Goal: Task Accomplishment & Management: Use online tool/utility

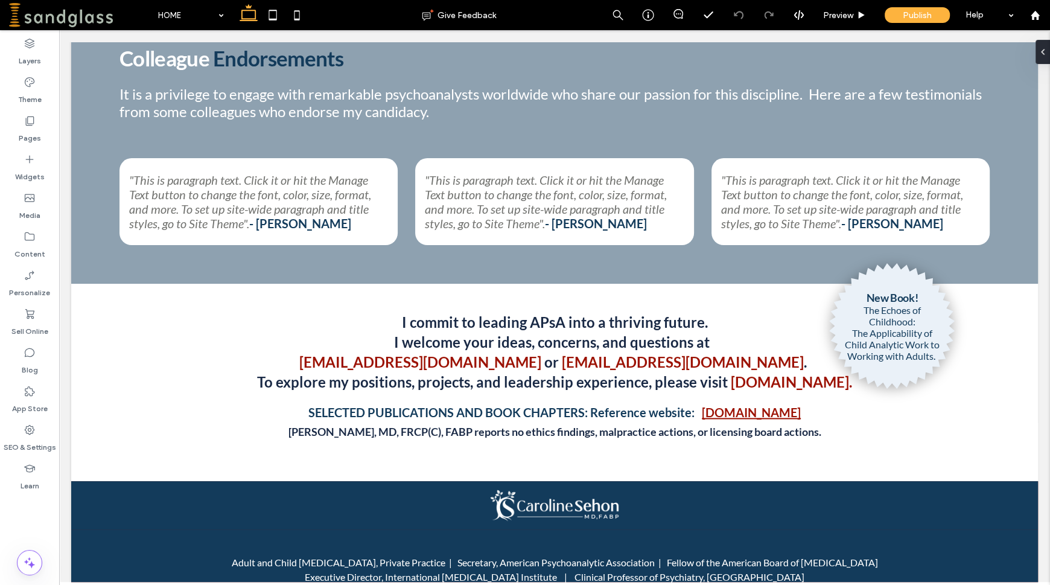
scroll to position [1507, 0]
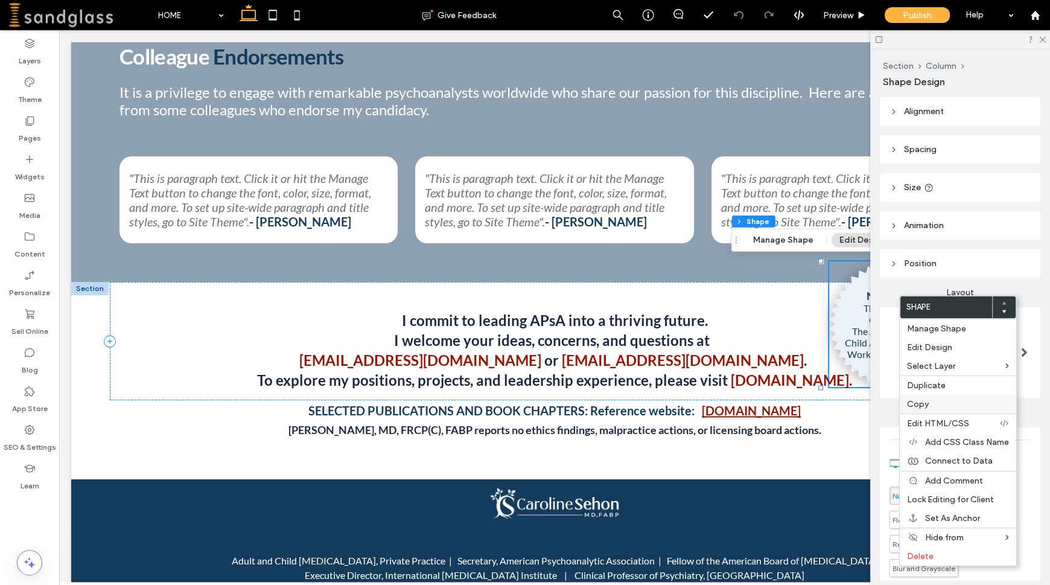
click at [910, 401] on span "Copy" at bounding box center [918, 404] width 22 height 10
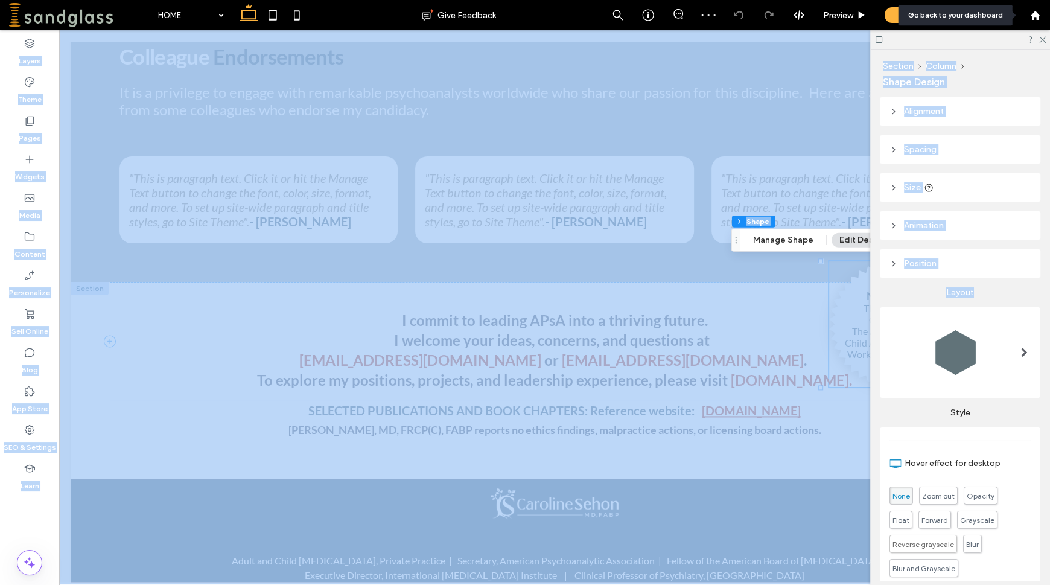
drag, startPoint x: 1048, startPoint y: 309, endPoint x: 1048, endPoint y: 35, distance: 274.0
click at [1048, 2] on div "HOME Give Feedback Preview Publish Help Design Panel Site Comments Team & Clien…" at bounding box center [525, 292] width 1050 height 585
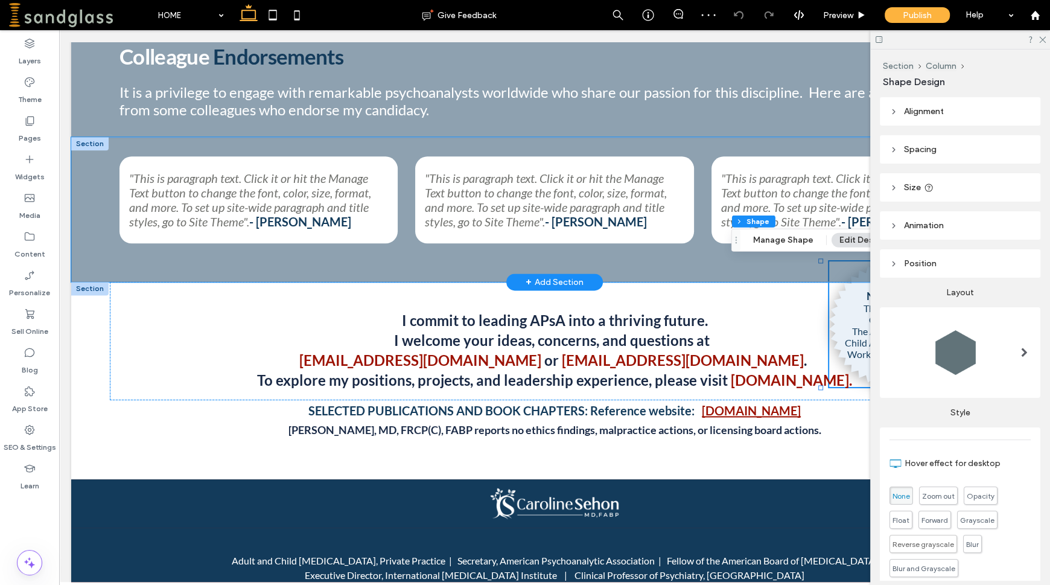
click at [773, 266] on div ""This is paragraph text. Click it or hit the Manage Text button to change the f…" at bounding box center [554, 209] width 967 height 145
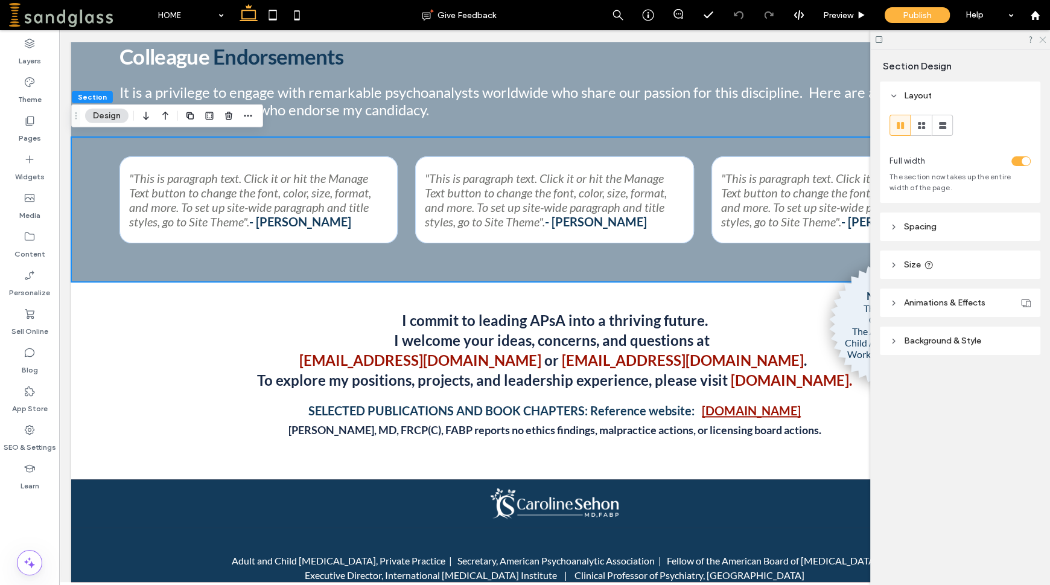
click at [1041, 37] on icon at bounding box center [1042, 39] width 8 height 8
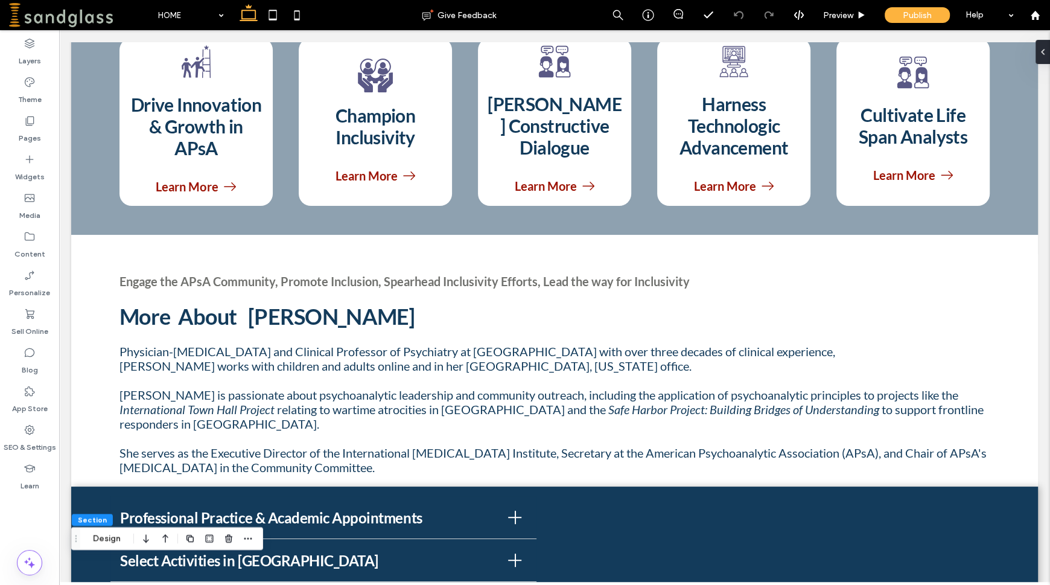
scroll to position [762, 0]
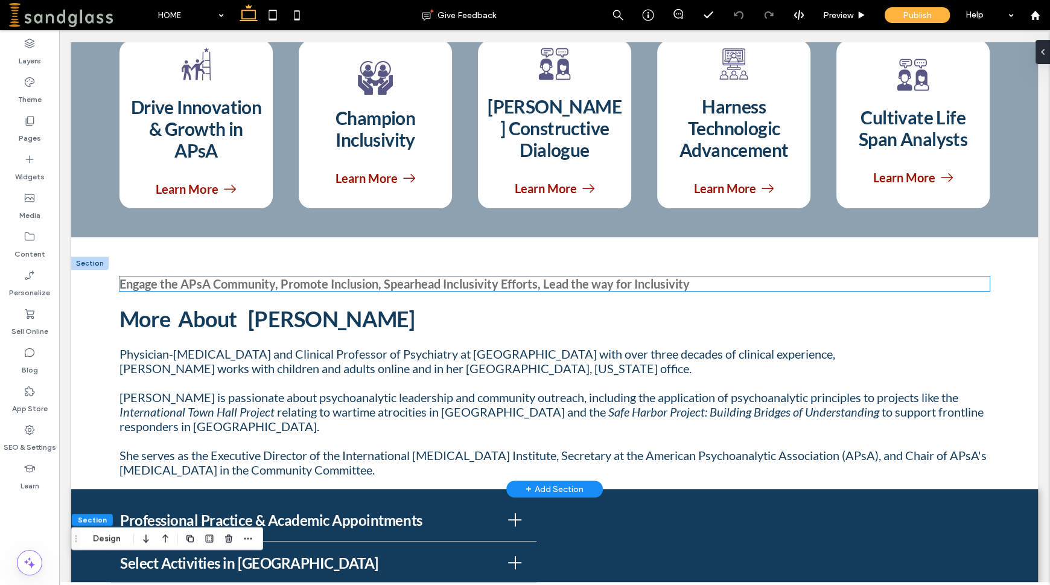
click at [684, 284] on strong "Engage the APsA Community, Promote Inclusion, Spearhead Inclusivity Efforts, Le…" at bounding box center [404, 283] width 570 height 14
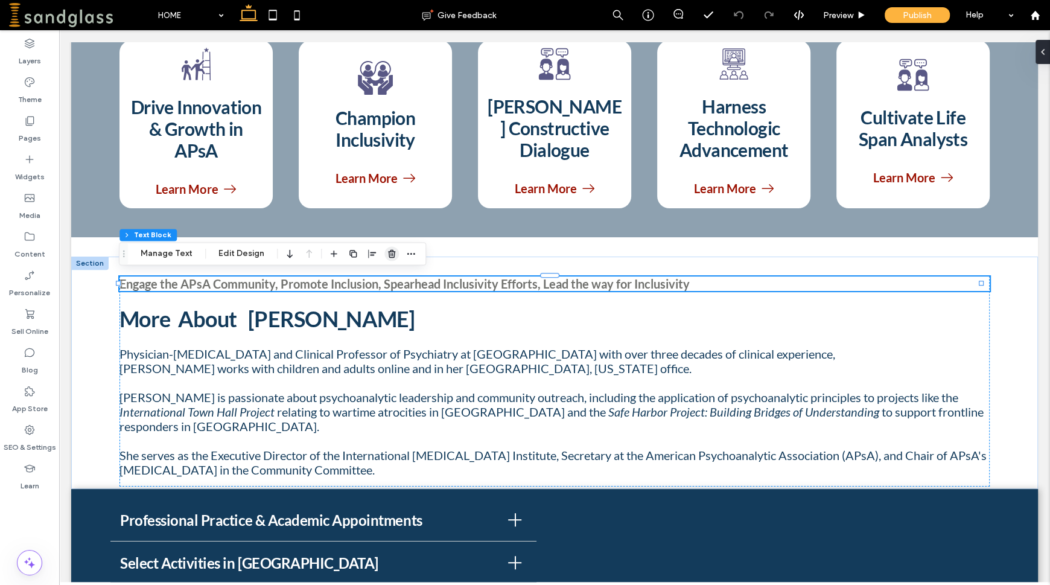
click at [392, 257] on icon "button" at bounding box center [392, 254] width 10 height 10
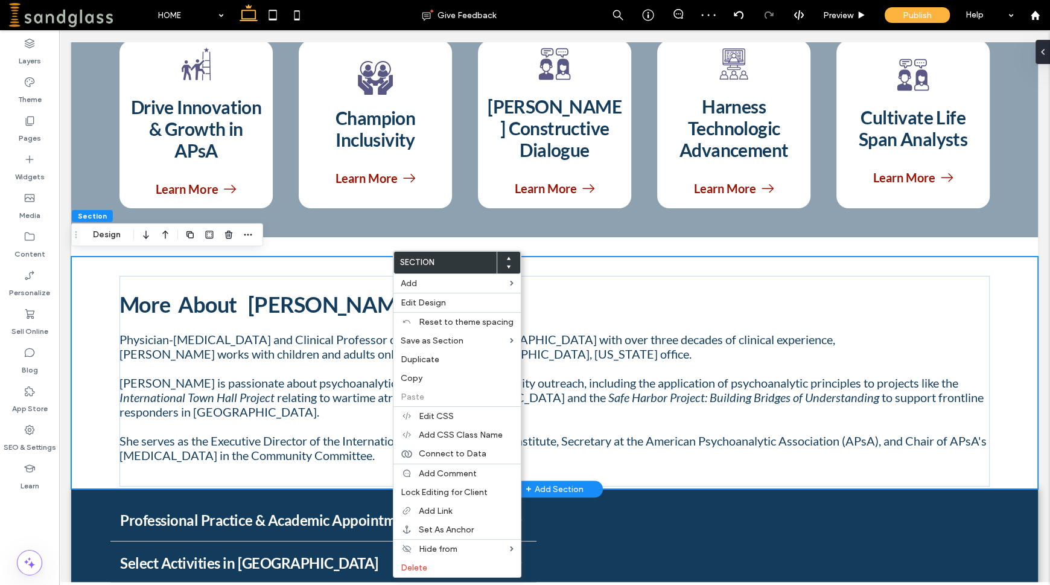
click at [89, 293] on div "More About [PERSON_NAME] Physician-[MEDICAL_DATA] and Clinical Professor of Psy…" at bounding box center [554, 373] width 967 height 232
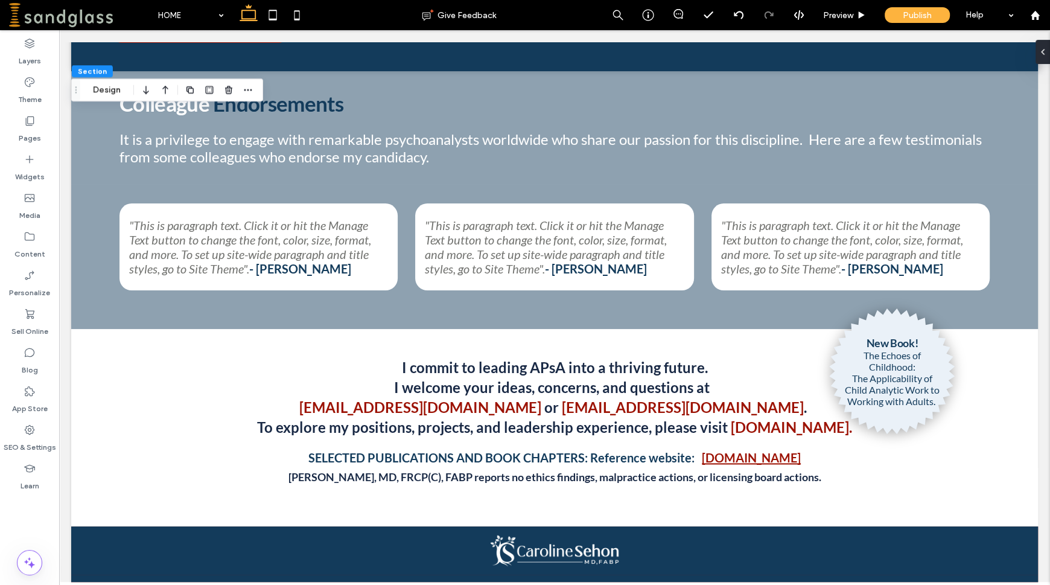
scroll to position [1534, 0]
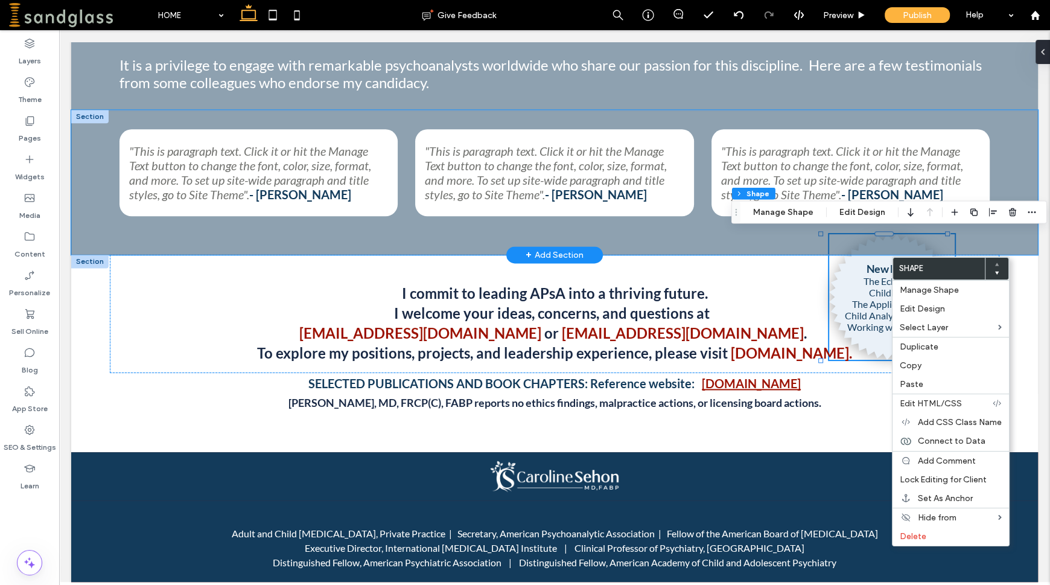
click at [1001, 244] on div ""This is paragraph text. Click it or hit the Manage Text button to change the f…" at bounding box center [554, 182] width 967 height 145
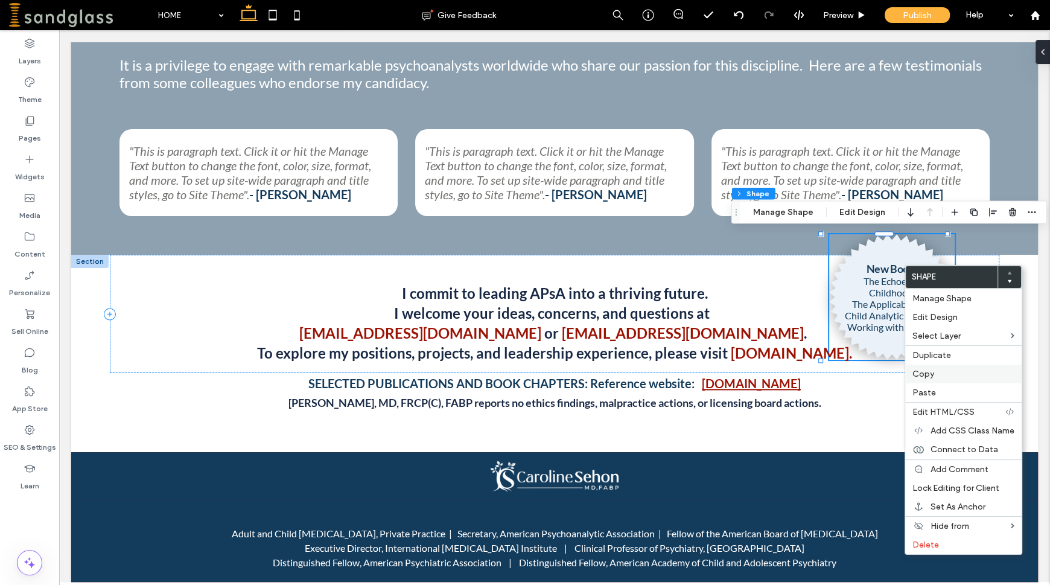
click at [940, 368] on div "Copy" at bounding box center [963, 374] width 116 height 19
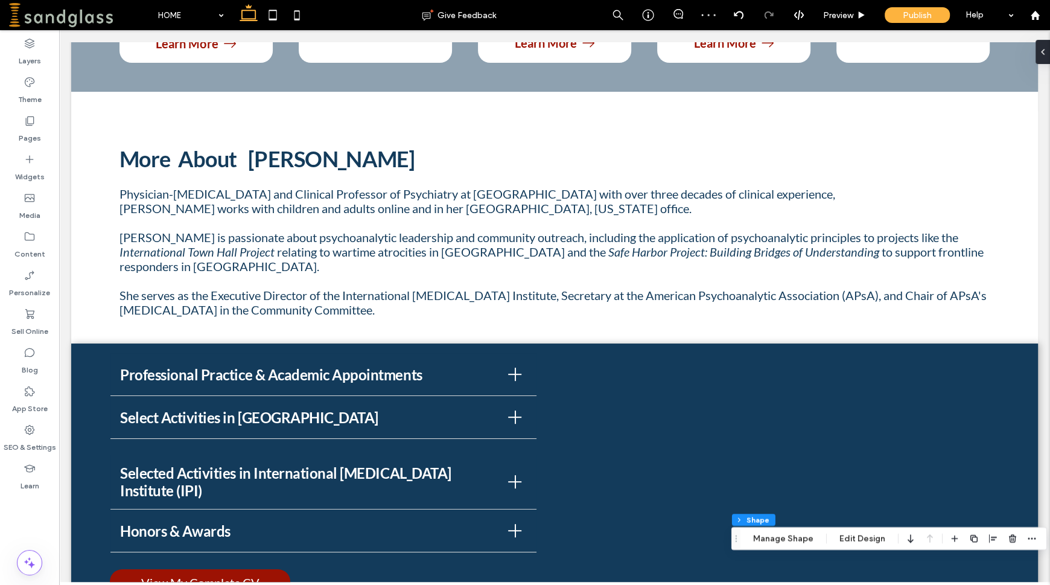
scroll to position [900, 0]
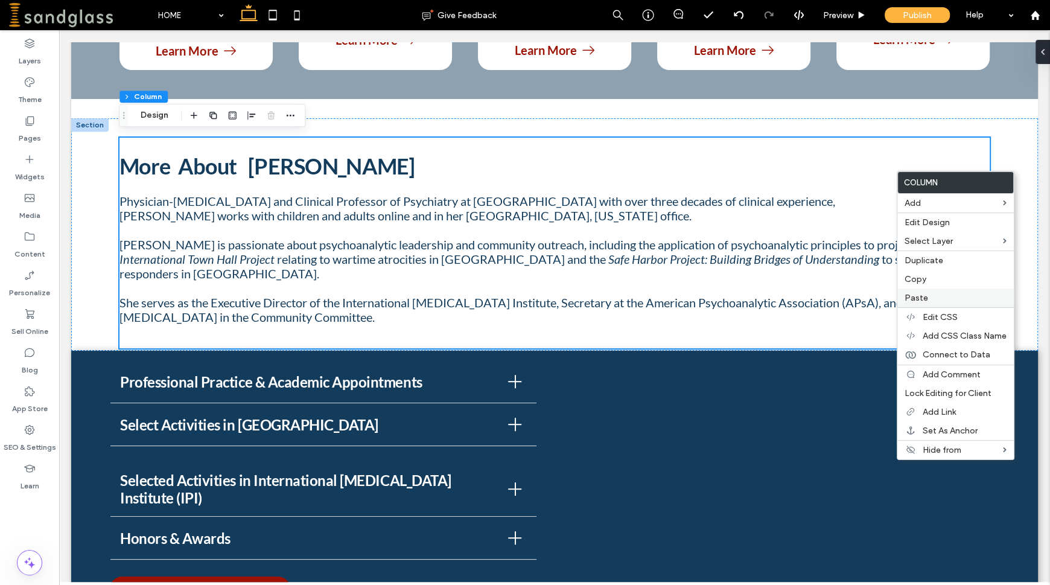
click at [934, 303] on label "Paste" at bounding box center [956, 298] width 102 height 10
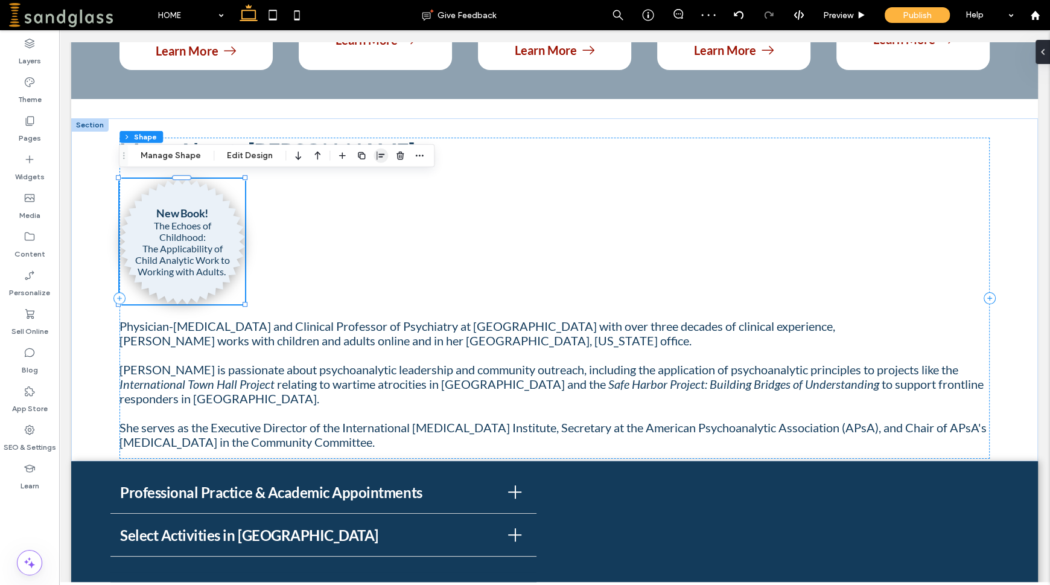
click at [380, 156] on icon "button" at bounding box center [381, 156] width 10 height 10
click at [388, 182] on use "flex-end" at bounding box center [388, 179] width 8 height 8
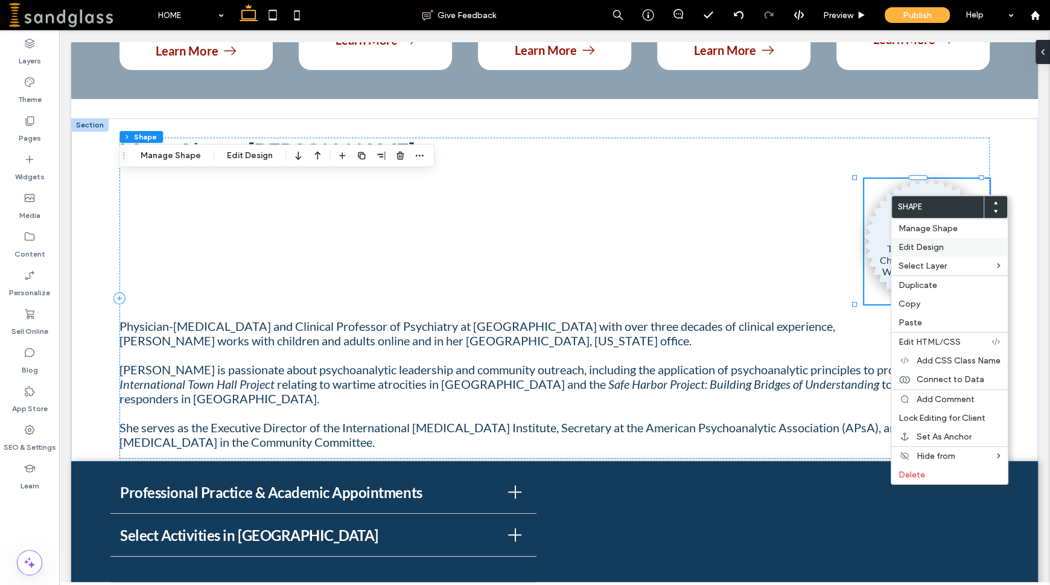
click at [914, 250] on span "Edit Design" at bounding box center [921, 247] width 45 height 10
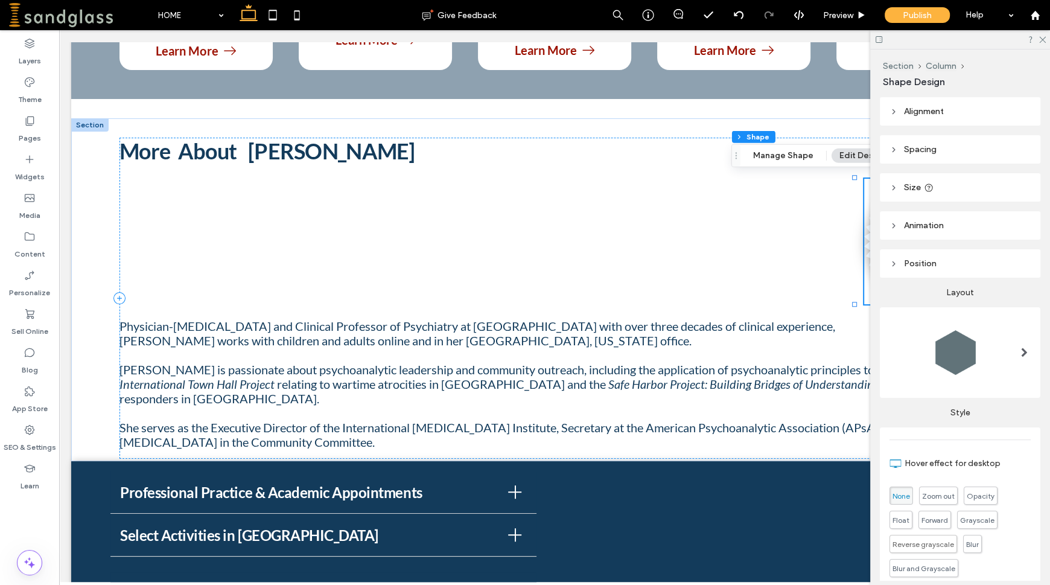
click at [920, 155] on header "Spacing" at bounding box center [960, 149] width 161 height 28
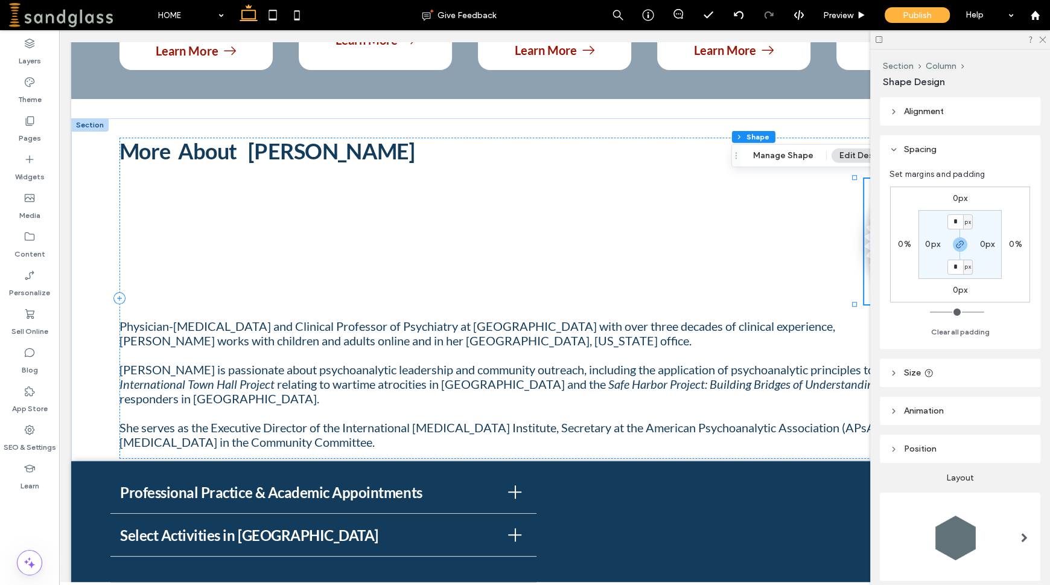
click at [954, 197] on label "0px" at bounding box center [960, 198] width 15 height 10
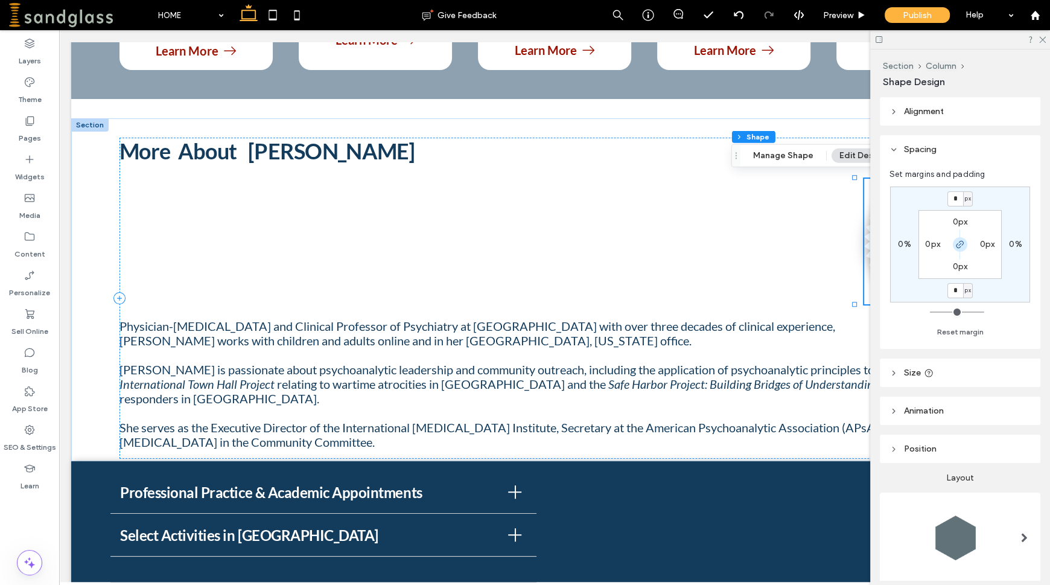
click at [959, 244] on use "button" at bounding box center [960, 244] width 7 height 7
click at [955, 196] on input "*" at bounding box center [956, 198] width 16 height 15
type input "****"
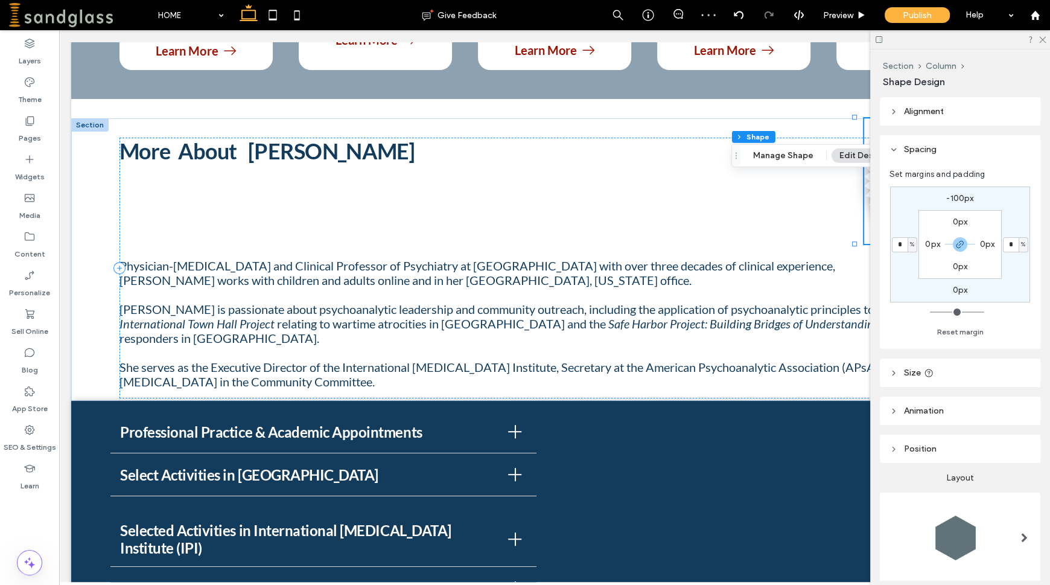
click at [955, 197] on label "-100px" at bounding box center [959, 198] width 27 height 10
type input "*"
type input "****"
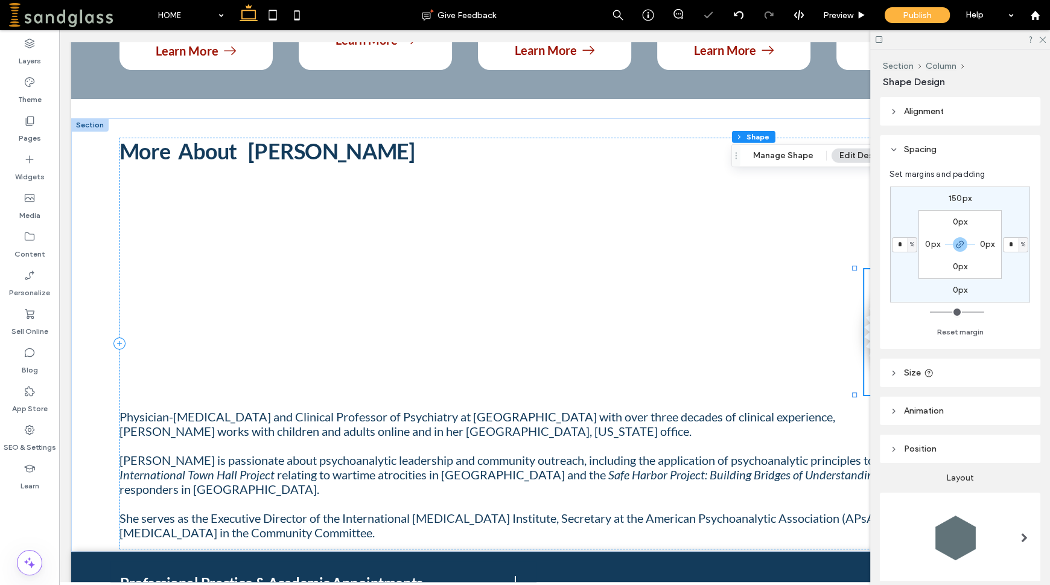
click at [955, 196] on label "150px" at bounding box center [960, 198] width 23 height 10
type input "***"
type input "****"
type input "*"
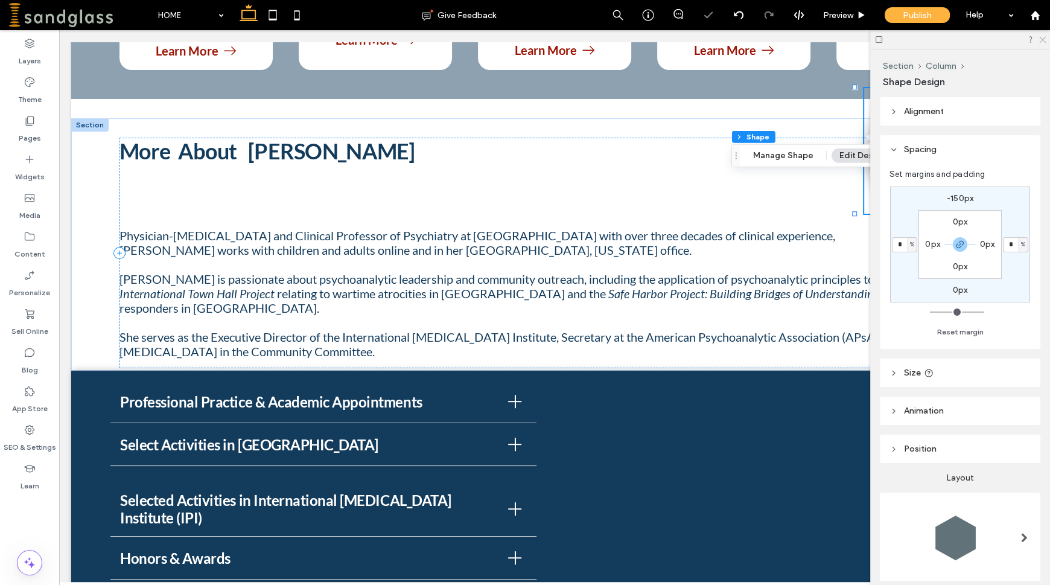
click at [1038, 37] on icon at bounding box center [1042, 39] width 8 height 8
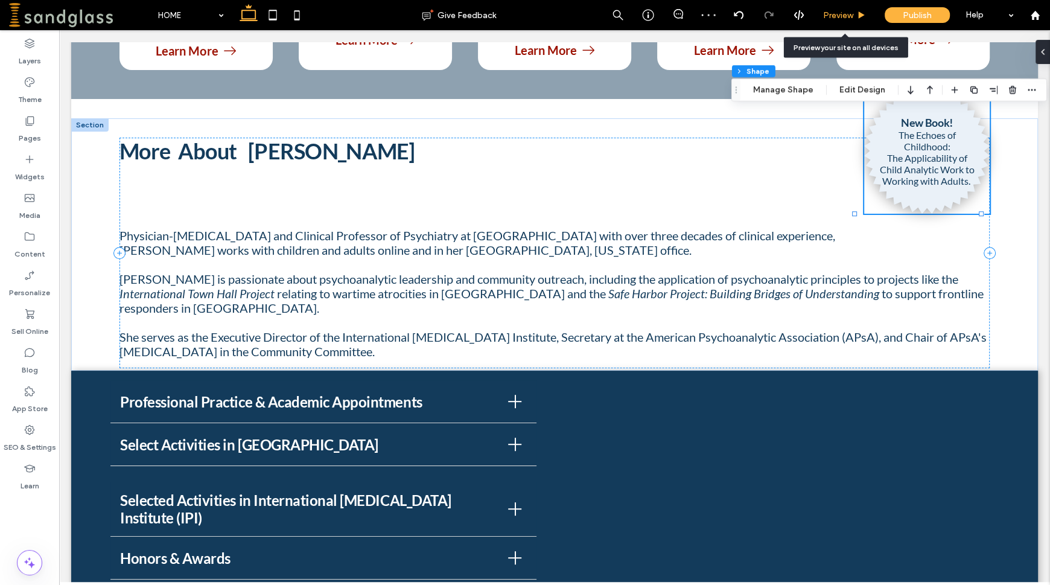
click at [833, 13] on span "Preview" at bounding box center [838, 15] width 30 height 10
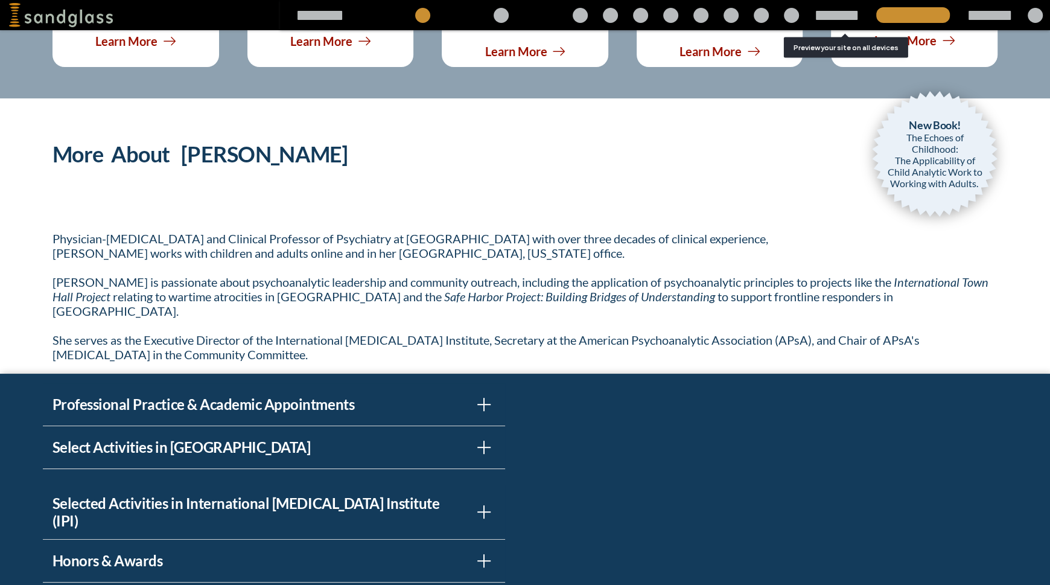
scroll to position [852, 0]
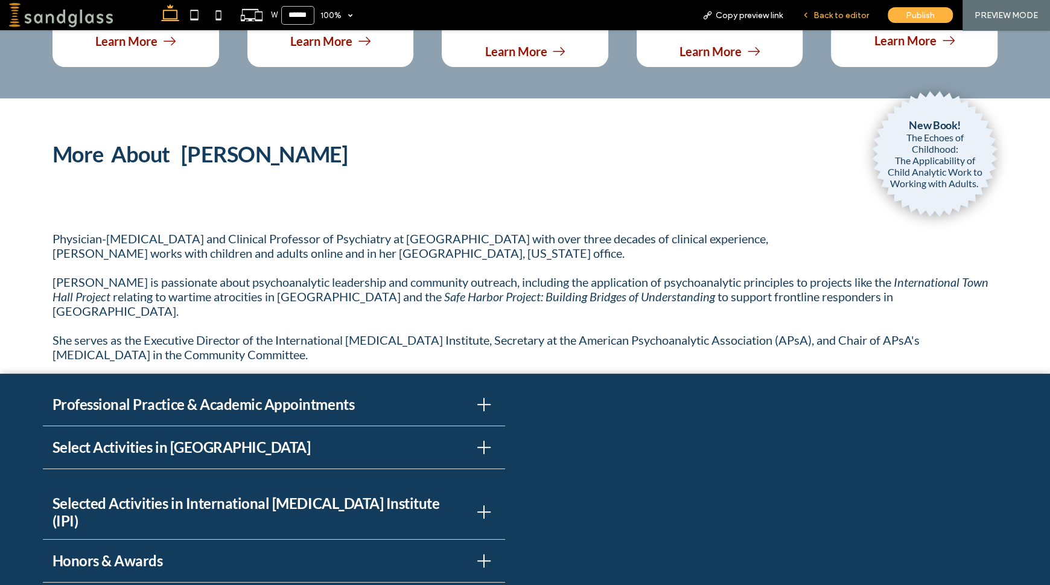
click at [823, 20] on span "Back to editor" at bounding box center [842, 15] width 56 height 10
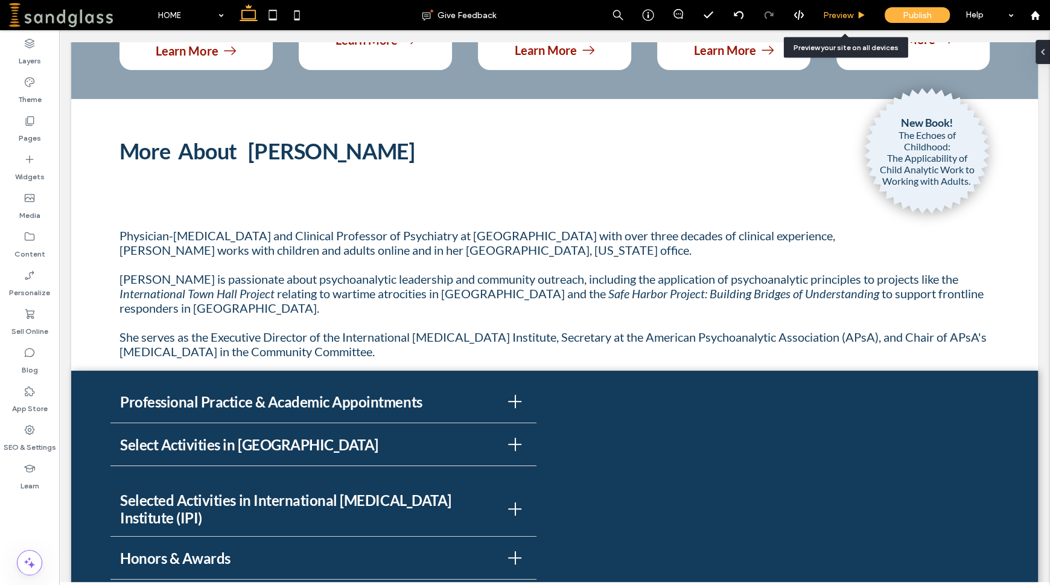
scroll to position [899, 0]
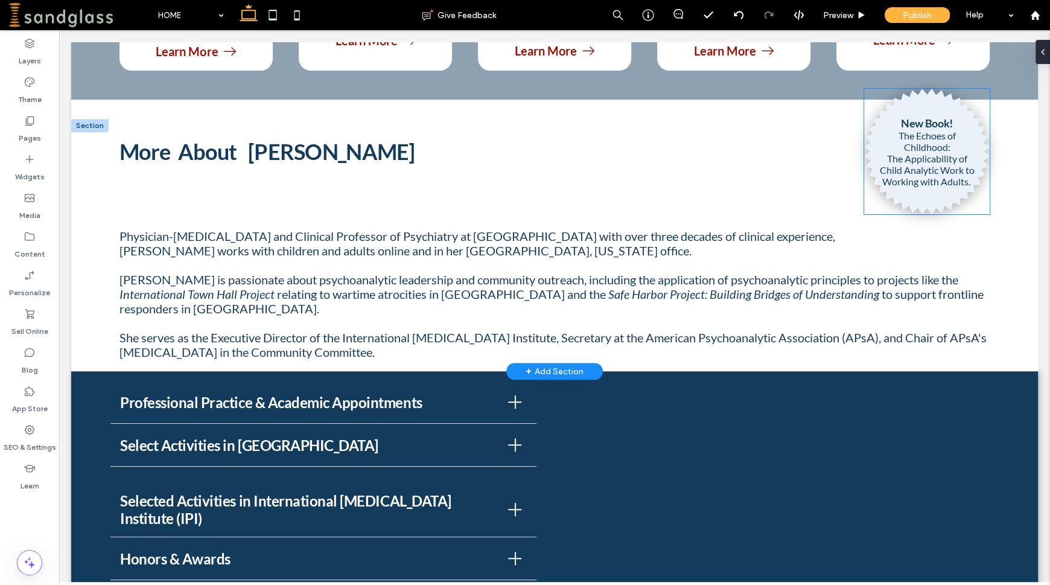
click at [897, 156] on p "The Applicability of Child Analytic Work to Working with Adults." at bounding box center [926, 170] width 101 height 34
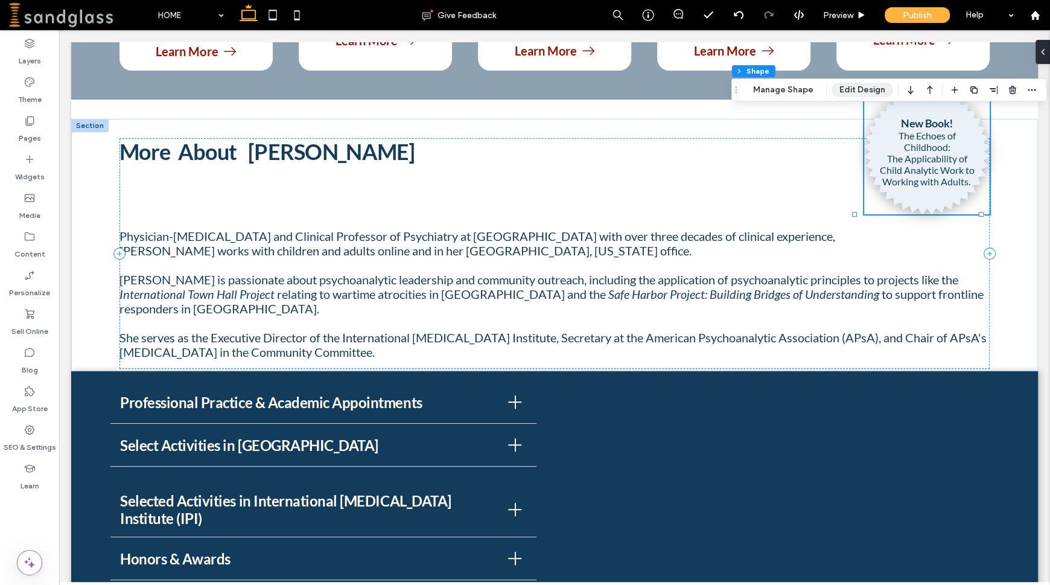
click at [855, 88] on button "Edit Design" at bounding box center [863, 90] width 62 height 14
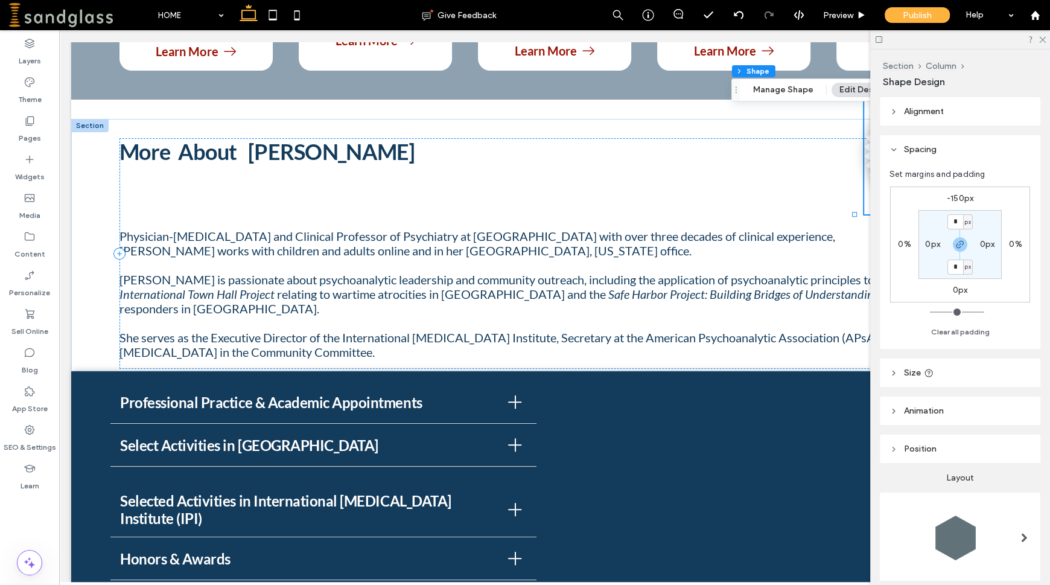
click at [983, 246] on label "0px" at bounding box center [987, 244] width 15 height 10
click at [983, 246] on input "*" at bounding box center [983, 244] width 16 height 15
click at [959, 249] on icon "button" at bounding box center [960, 245] width 10 height 10
click at [983, 246] on input "*" at bounding box center [983, 244] width 16 height 15
type input "**"
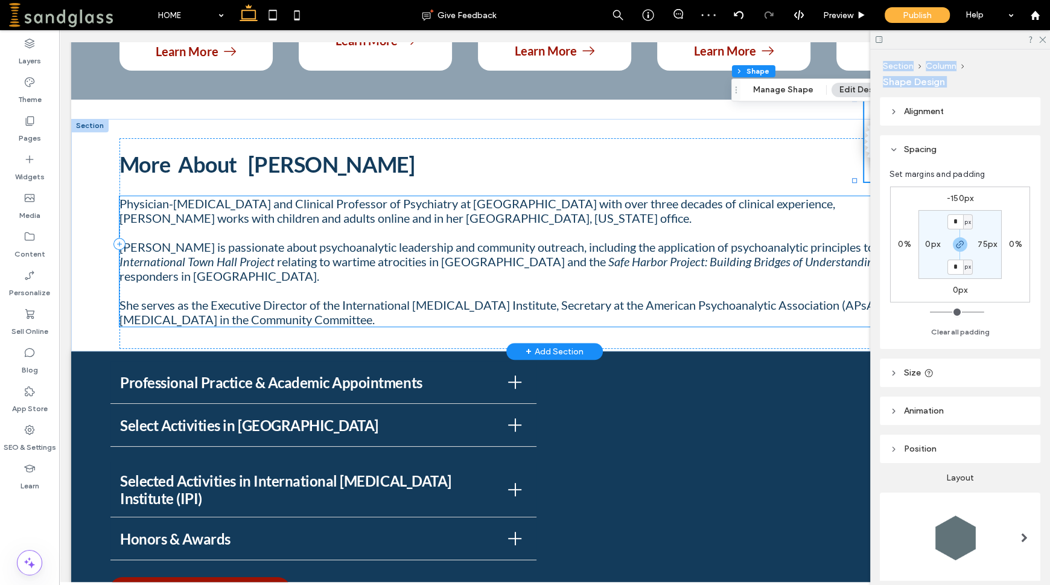
drag, startPoint x: 1027, startPoint y: 74, endPoint x: 754, endPoint y: 252, distance: 325.2
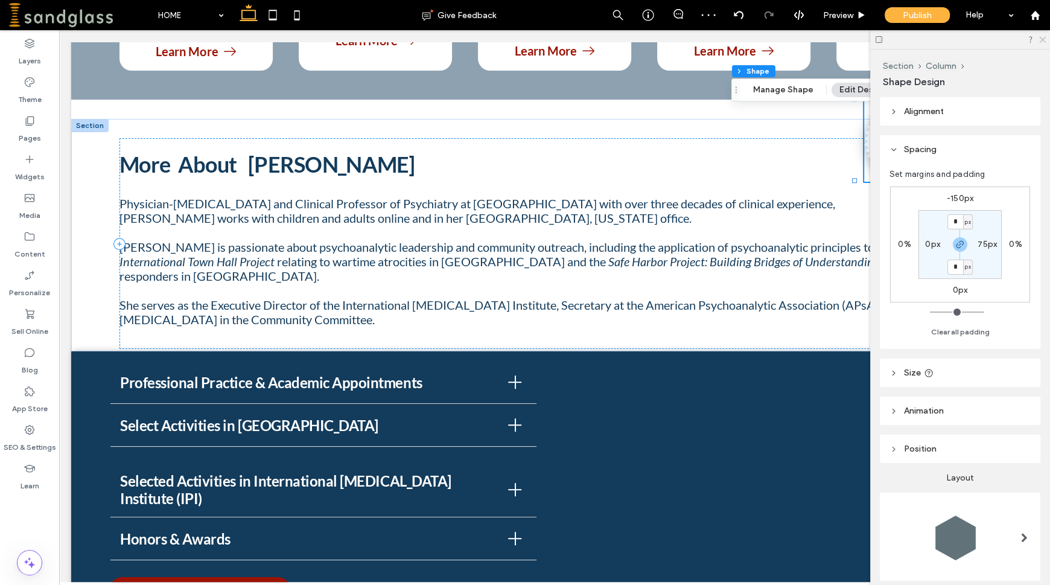
click at [1042, 40] on icon at bounding box center [1042, 39] width 8 height 8
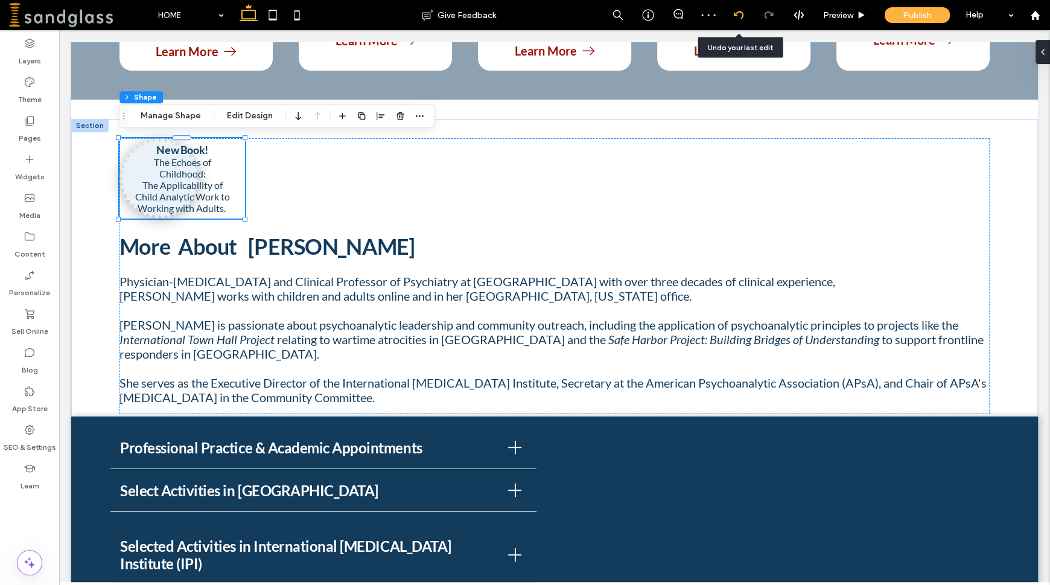
click at [739, 11] on use at bounding box center [738, 15] width 10 height 8
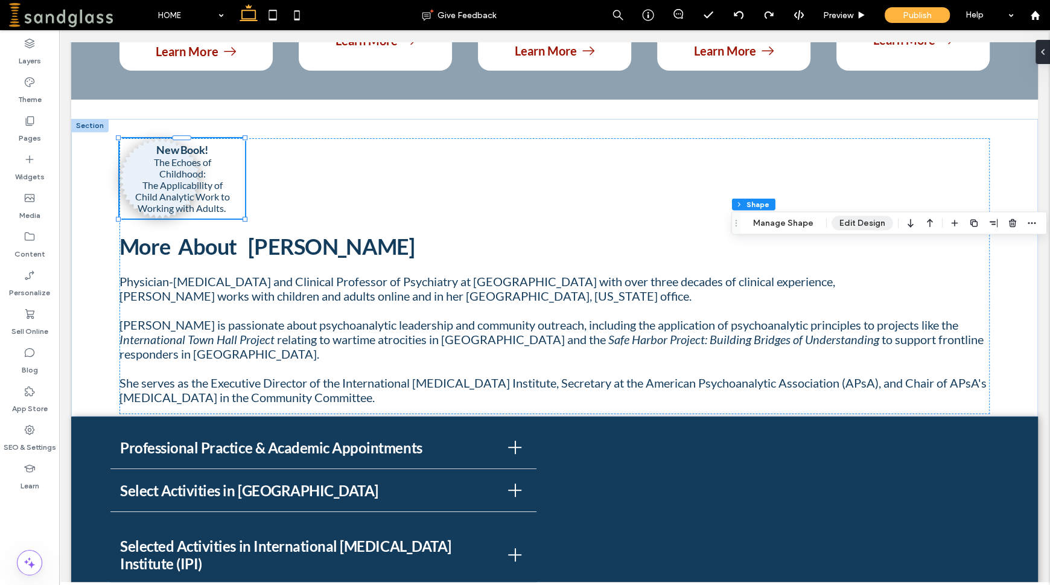
click at [867, 223] on button "Edit Design" at bounding box center [863, 223] width 62 height 14
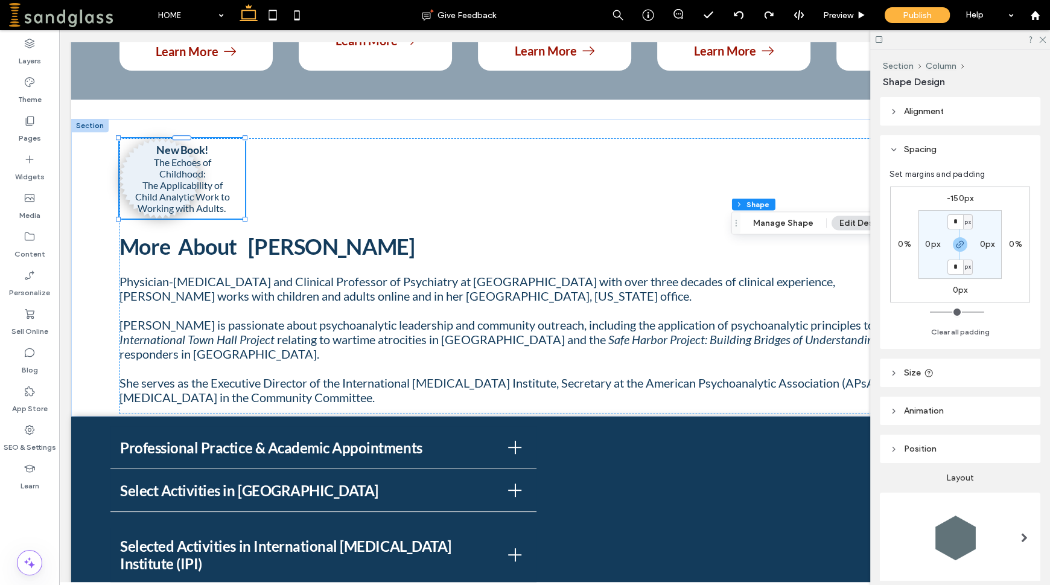
click at [1010, 246] on label "0%" at bounding box center [1015, 244] width 13 height 10
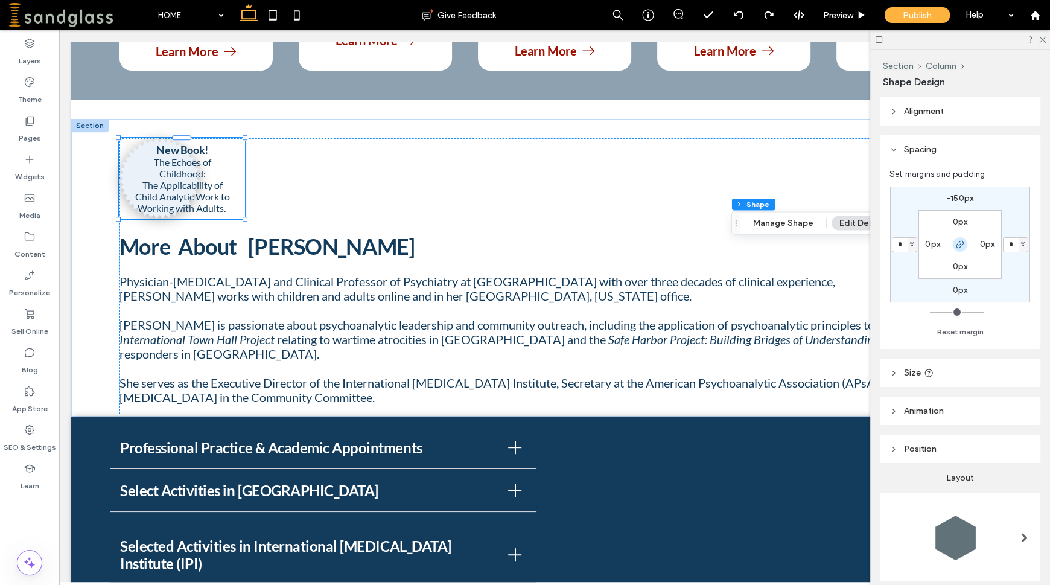
click at [960, 246] on icon "button" at bounding box center [960, 245] width 10 height 10
click at [1012, 249] on input "*" at bounding box center [1011, 244] width 16 height 15
type input "*"
click at [1013, 243] on label "4%" at bounding box center [1015, 244] width 13 height 10
type input "*"
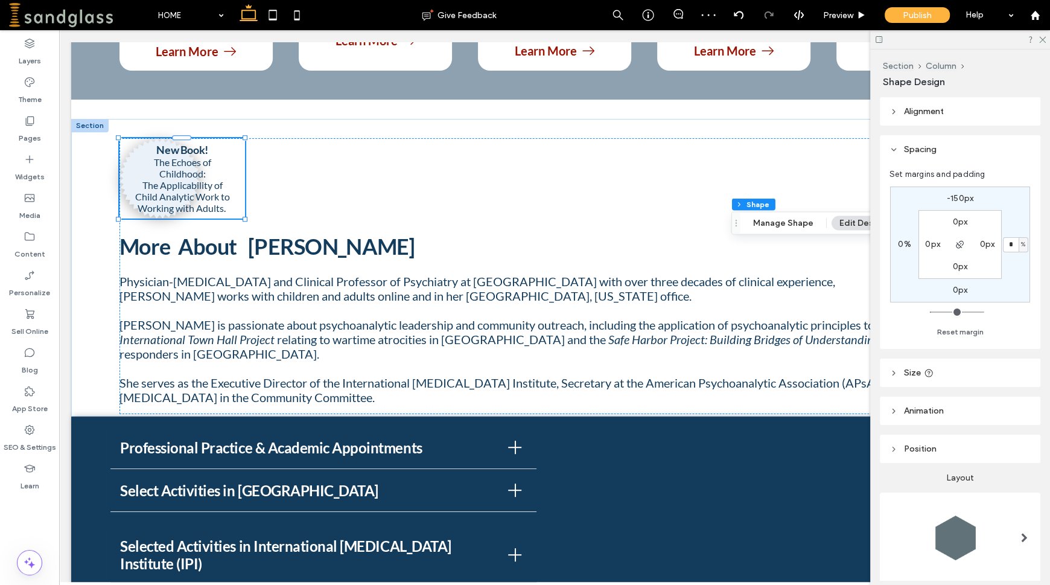
type input "**"
type input "*"
click at [836, 22] on div "Preview" at bounding box center [845, 15] width 62 height 30
click at [836, 16] on span "Preview" at bounding box center [838, 15] width 30 height 10
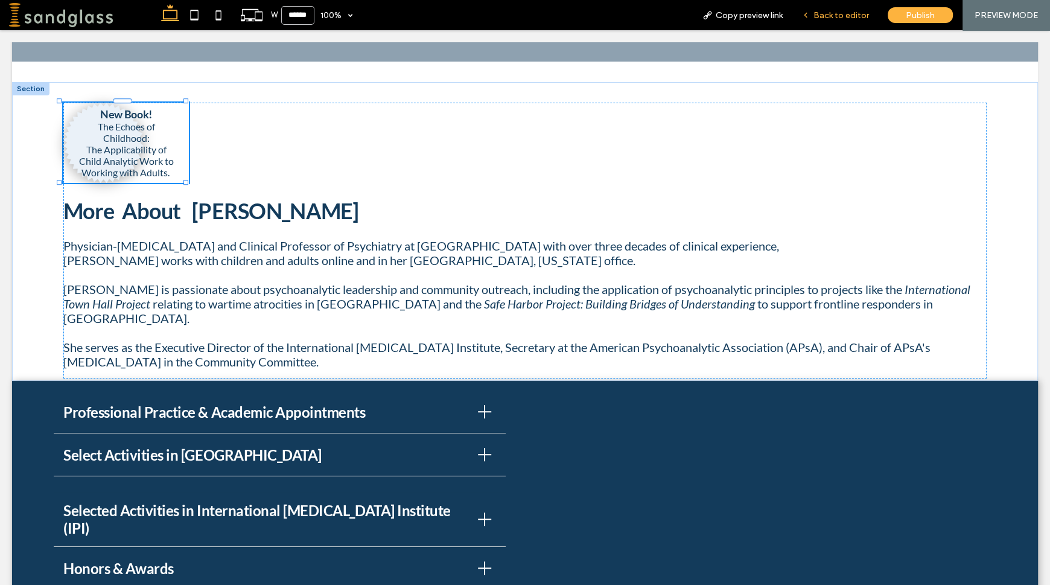
click at [839, 16] on span "Back to editor" at bounding box center [842, 15] width 56 height 10
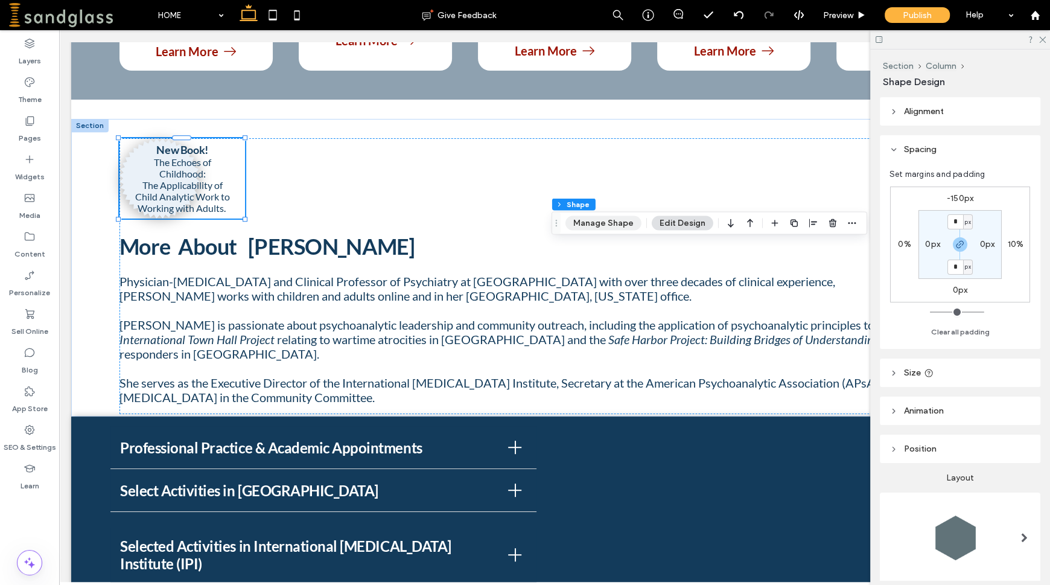
click at [622, 222] on button "Manage Shape" at bounding box center [604, 223] width 76 height 14
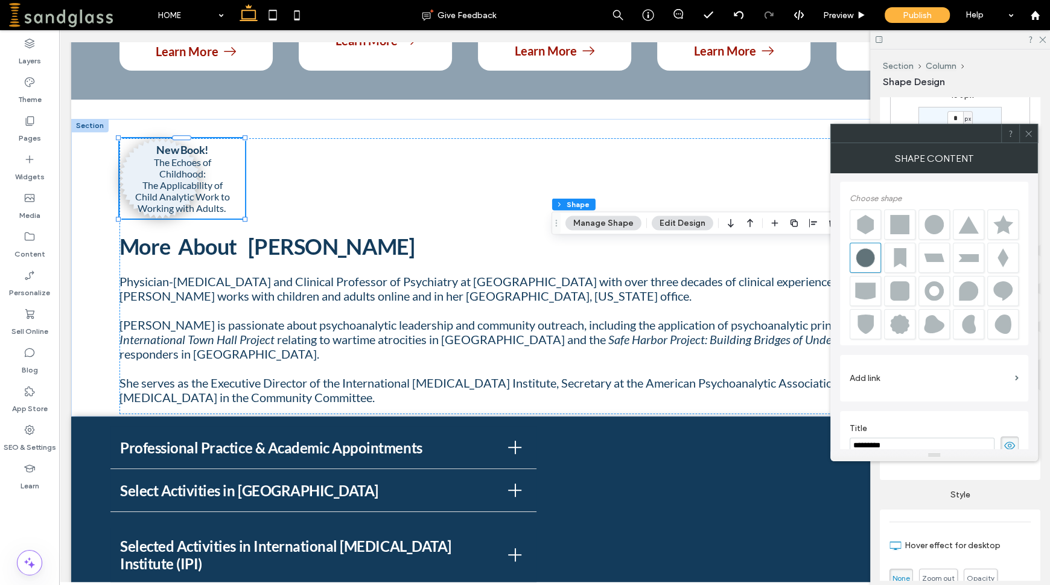
scroll to position [104, 0]
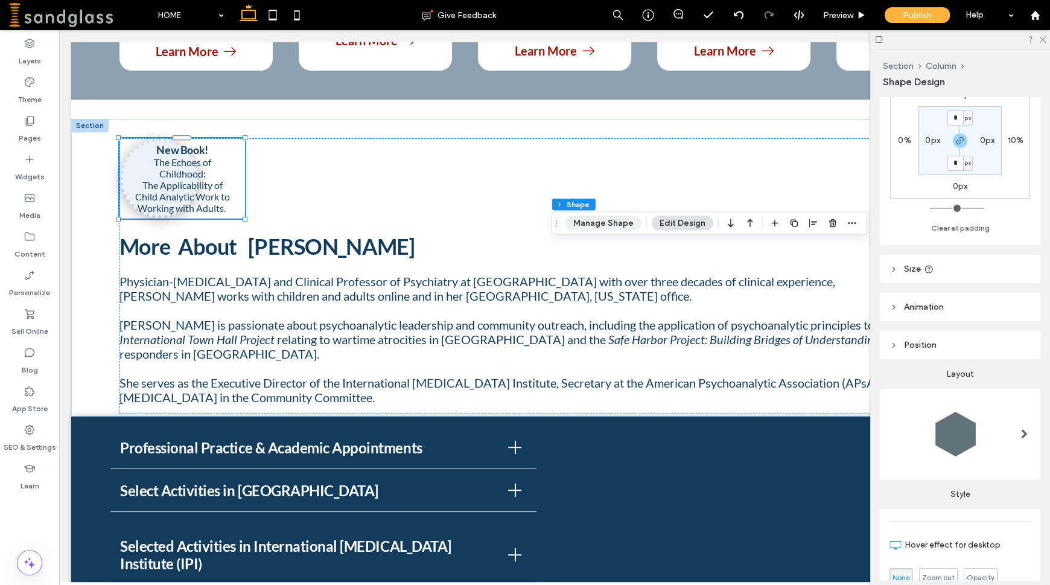
click at [594, 225] on button "Manage Shape" at bounding box center [604, 223] width 76 height 14
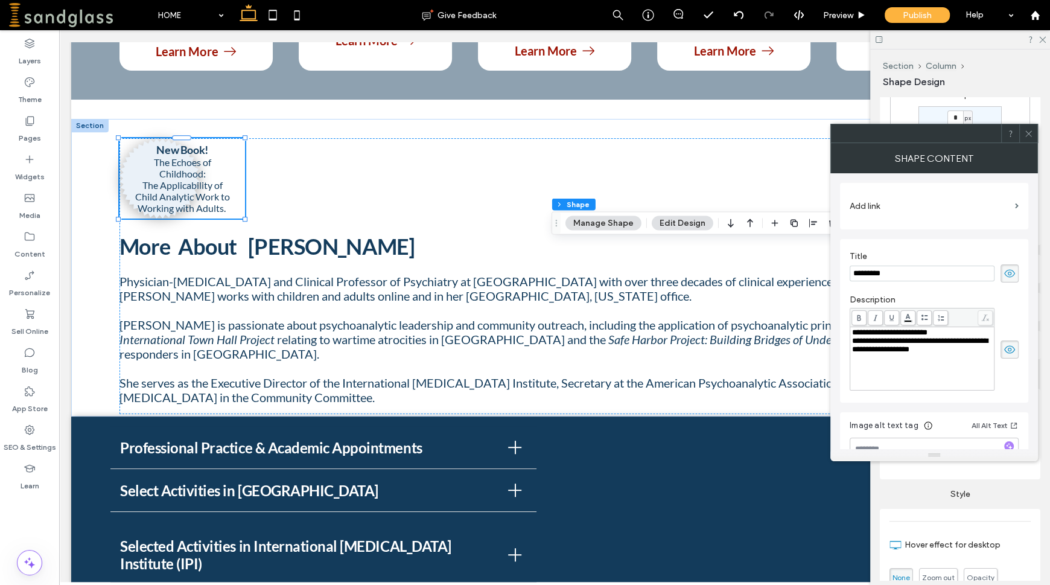
scroll to position [174, 0]
click at [852, 332] on span "**********" at bounding box center [889, 332] width 75 height 8
click at [1031, 132] on icon at bounding box center [1028, 133] width 9 height 9
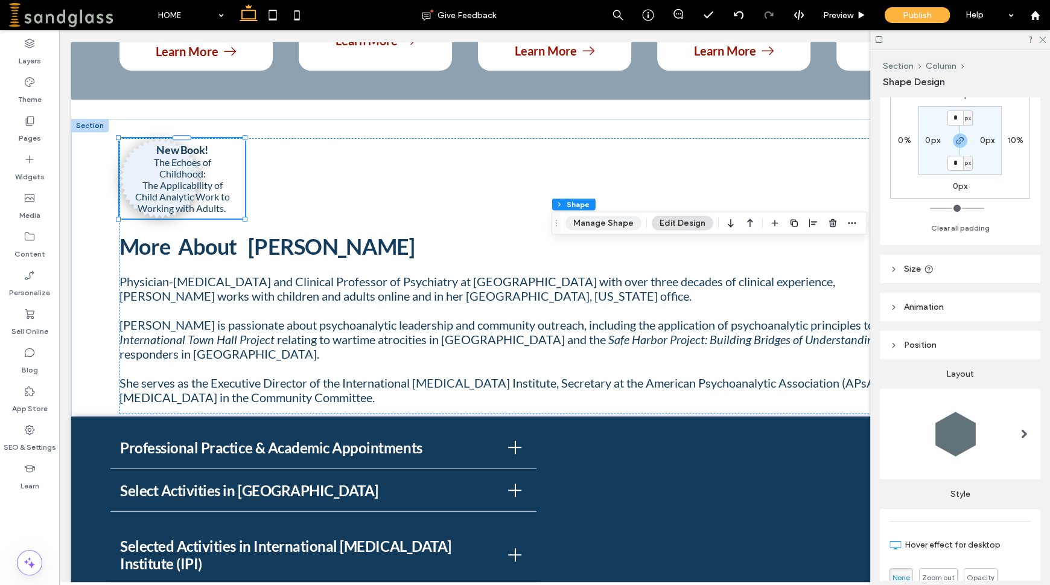
click at [582, 227] on button "Manage Shape" at bounding box center [604, 223] width 76 height 14
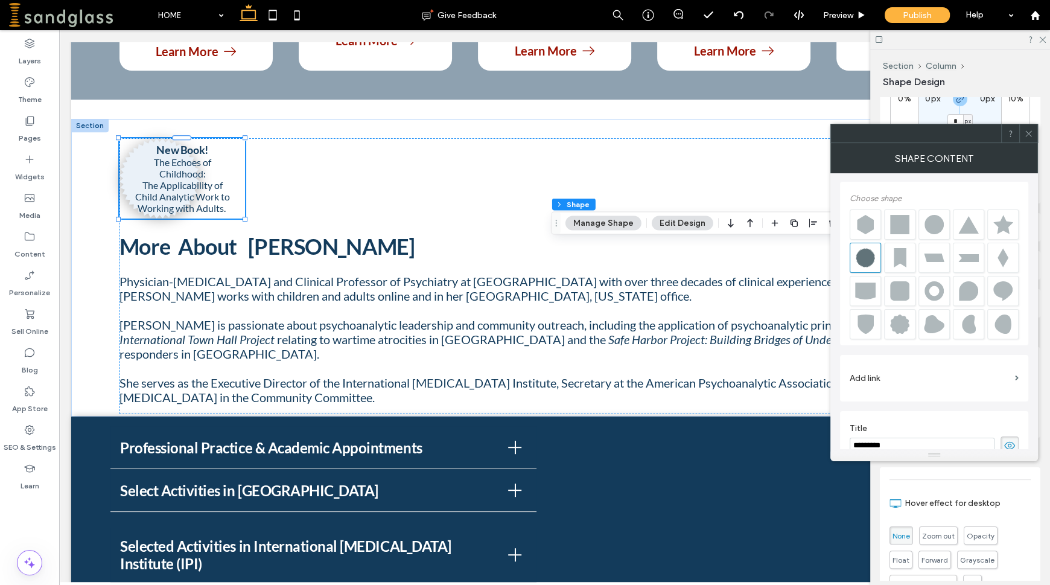
scroll to position [184, 0]
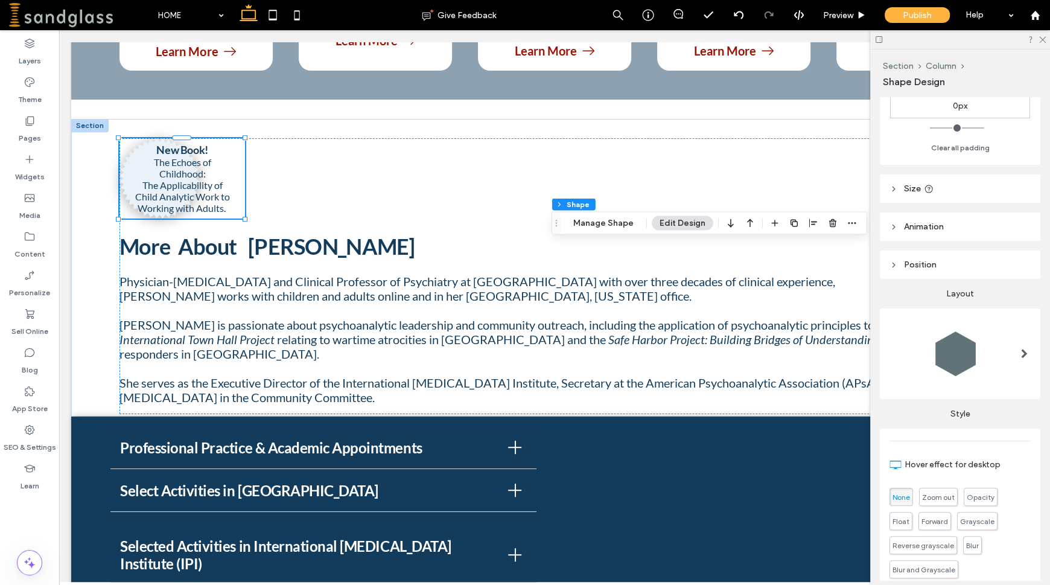
click at [605, 231] on div "Section Column Shape Manage Shape Edit Design" at bounding box center [710, 223] width 316 height 23
click at [605, 226] on button "Manage Shape" at bounding box center [604, 223] width 76 height 14
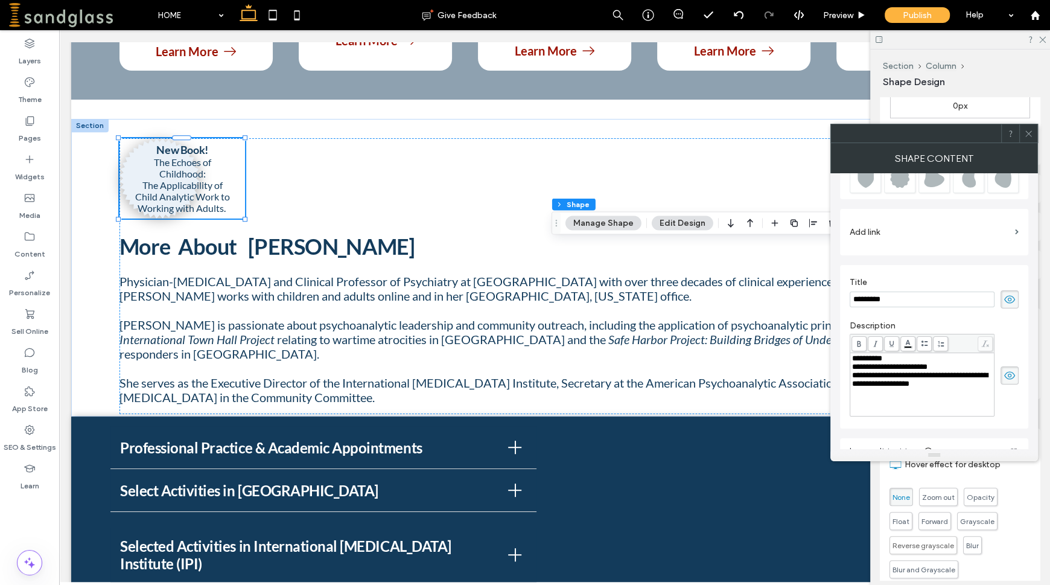
scroll to position [145, 0]
click at [955, 363] on div "**********" at bounding box center [922, 361] width 141 height 8
click at [952, 372] on div "**********" at bounding box center [922, 369] width 141 height 8
click at [961, 372] on div "**********" at bounding box center [922, 373] width 141 height 17
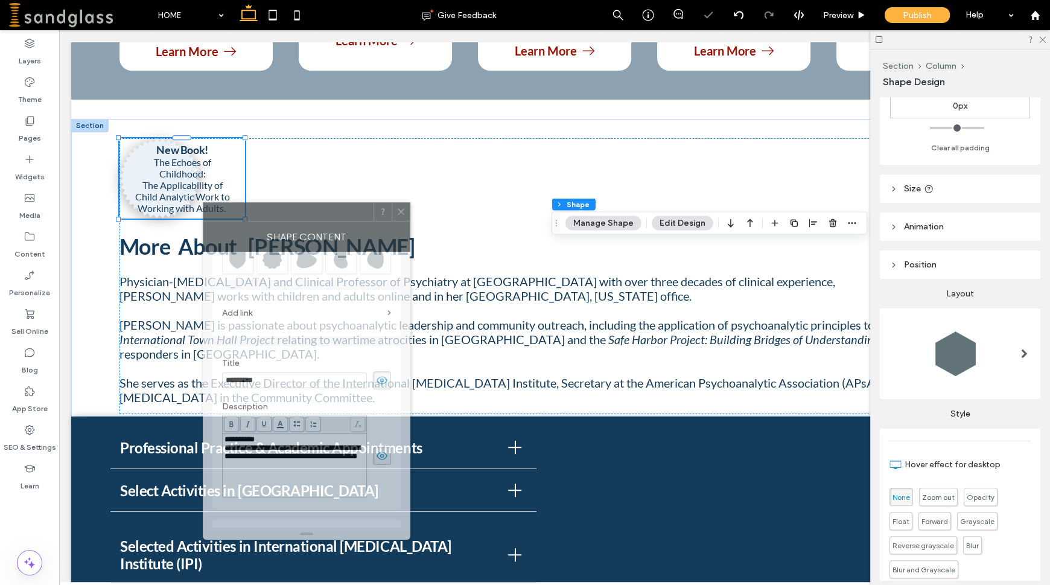
drag, startPoint x: 940, startPoint y: 138, endPoint x: 314, endPoint y: 217, distance: 630.2
click at [314, 217] on div at bounding box center [288, 212] width 170 height 18
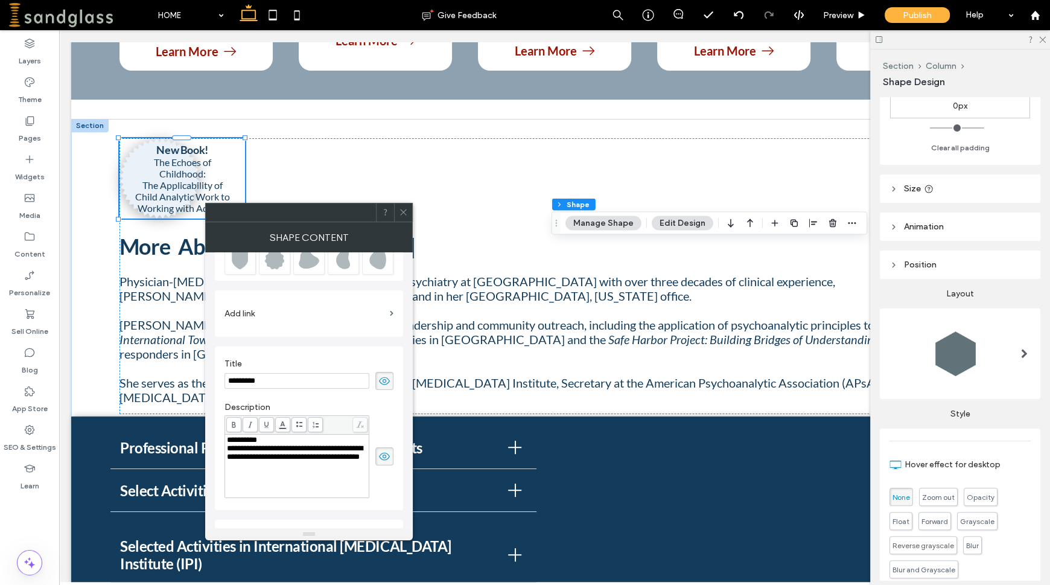
click at [358, 460] on span "**********" at bounding box center [295, 452] width 136 height 16
click at [407, 218] on span at bounding box center [403, 212] width 9 height 18
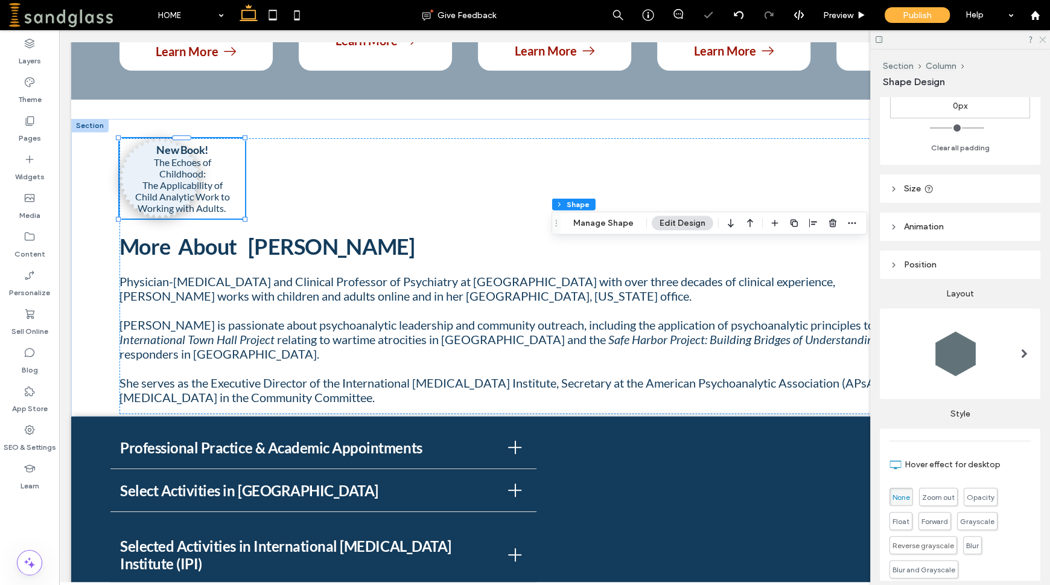
click at [1044, 40] on icon at bounding box center [1042, 39] width 8 height 8
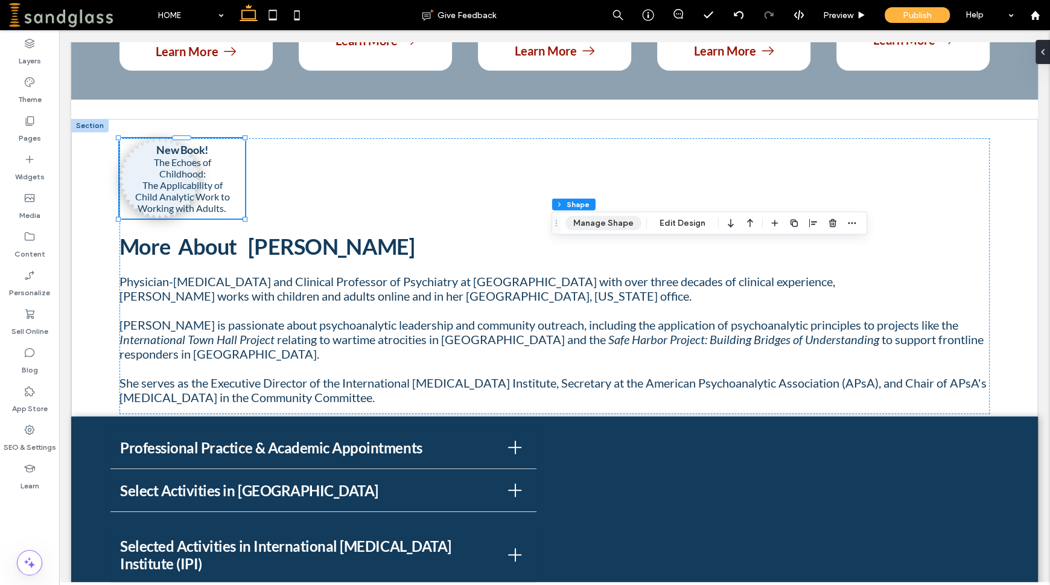
click at [611, 225] on button "Manage Shape" at bounding box center [604, 223] width 76 height 14
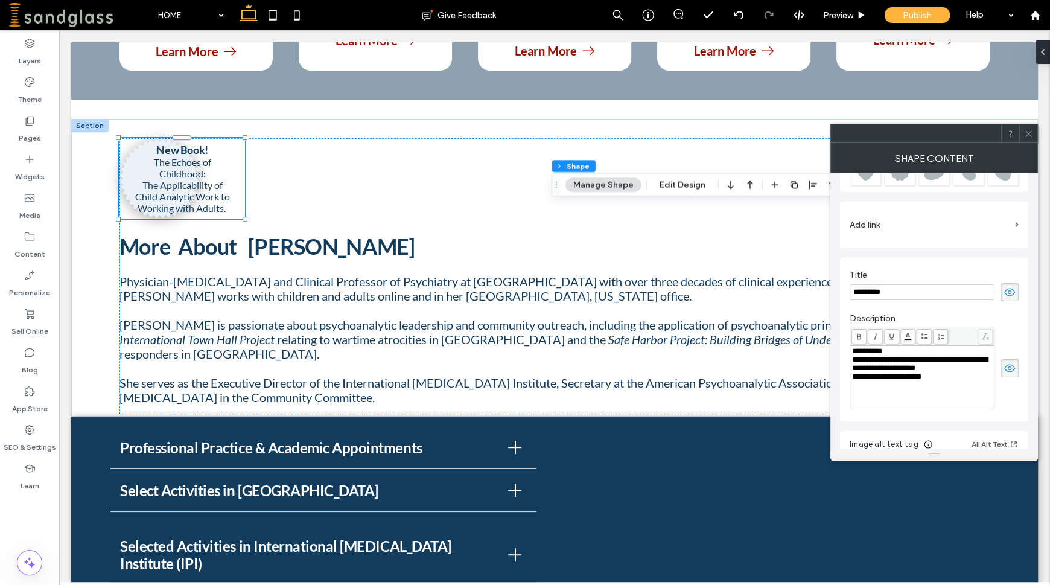
scroll to position [198, 0]
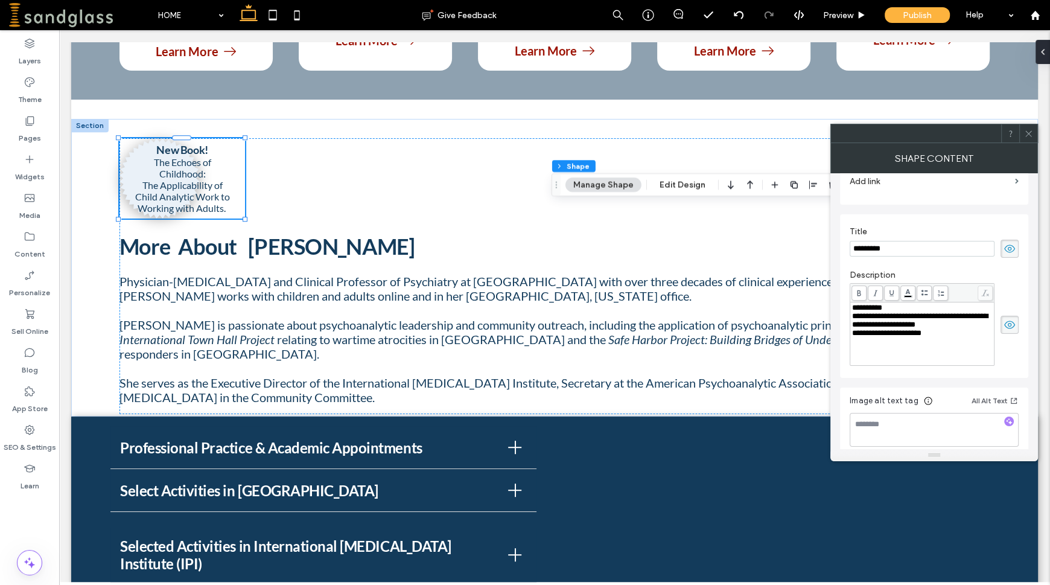
click at [980, 328] on span "**********" at bounding box center [920, 320] width 136 height 16
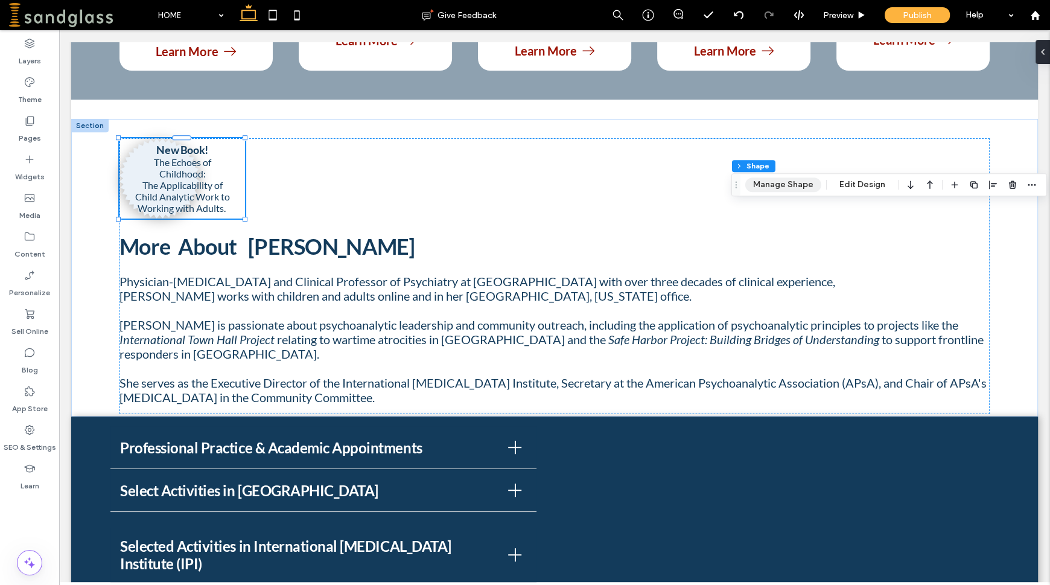
click at [799, 183] on button "Manage Shape" at bounding box center [783, 184] width 76 height 14
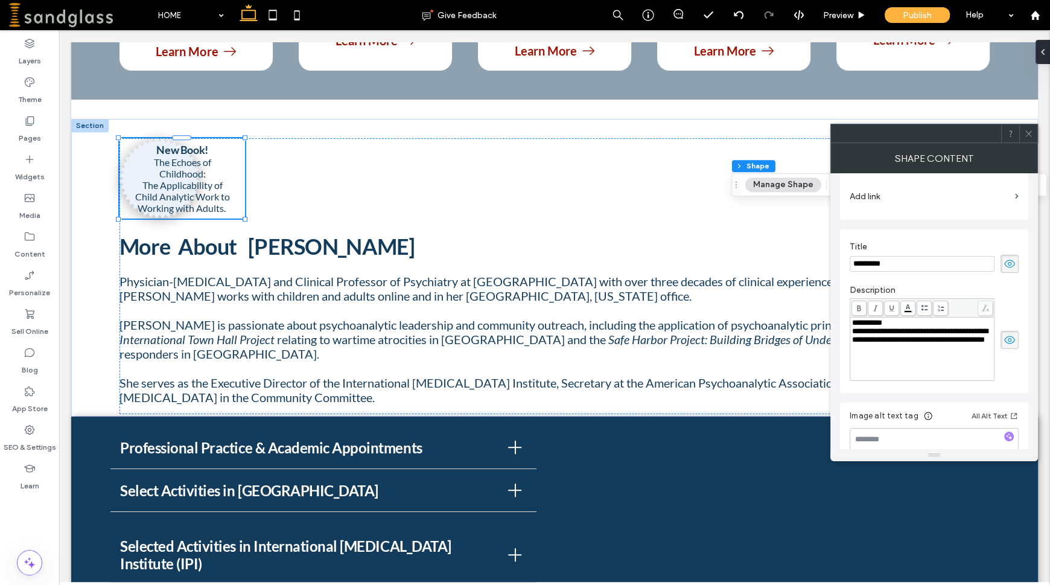
scroll to position [201, 0]
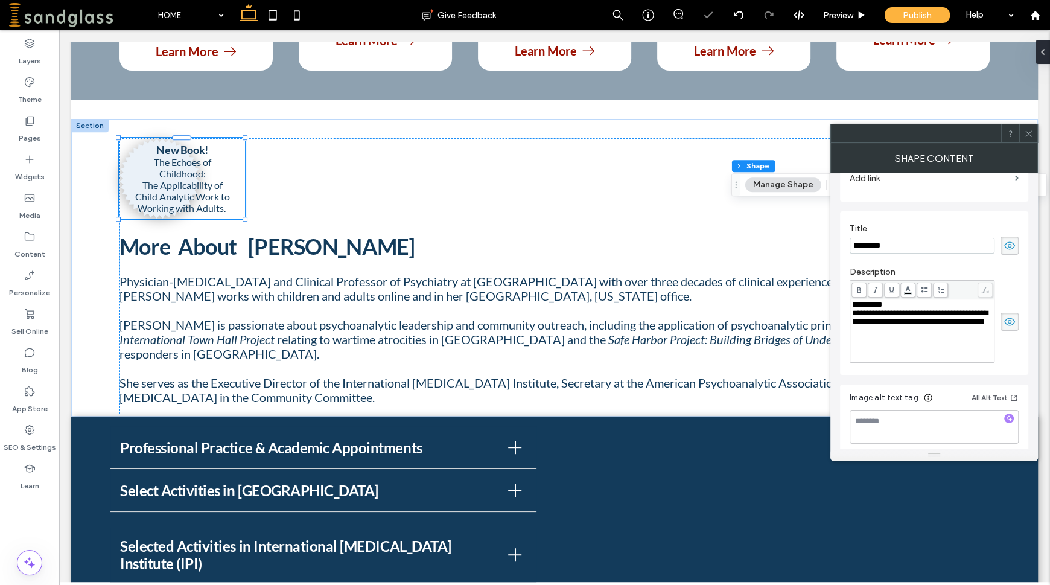
click at [900, 325] on span "**********" at bounding box center [920, 317] width 136 height 16
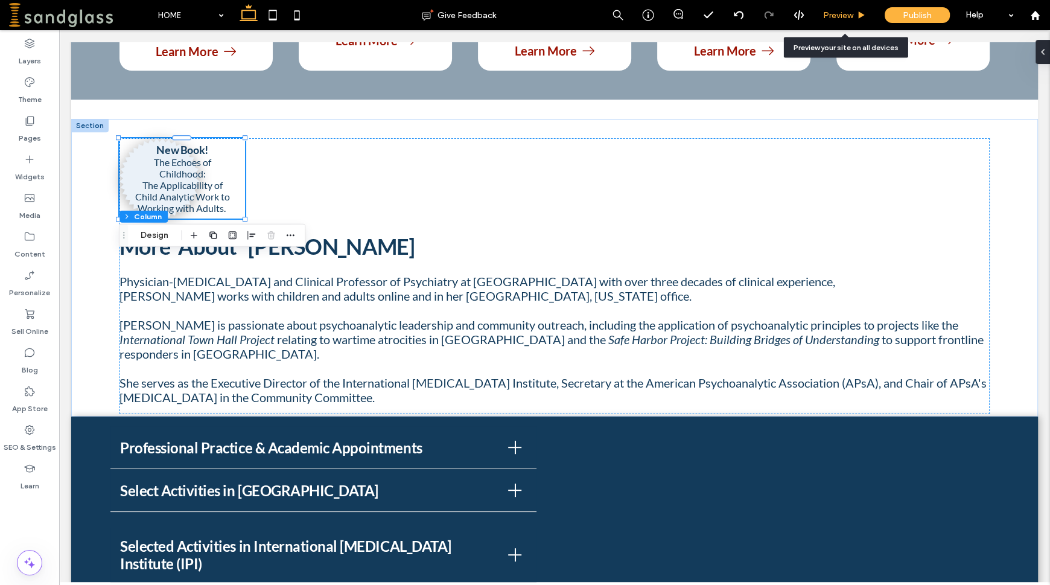
click at [839, 17] on span "Preview" at bounding box center [838, 15] width 30 height 10
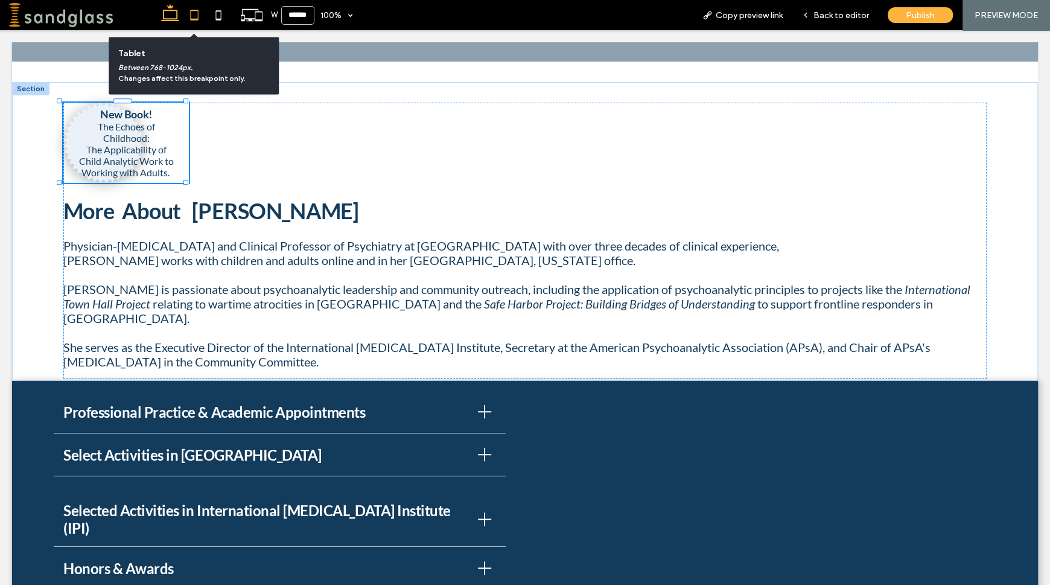
click at [195, 17] on icon at bounding box center [194, 15] width 24 height 24
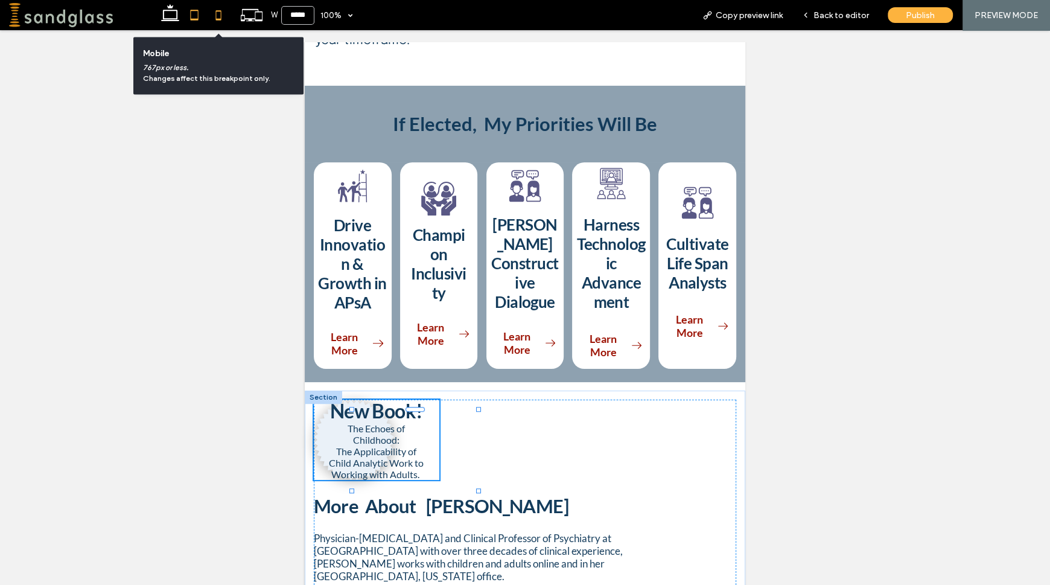
click at [219, 18] on use at bounding box center [217, 15] width 5 height 10
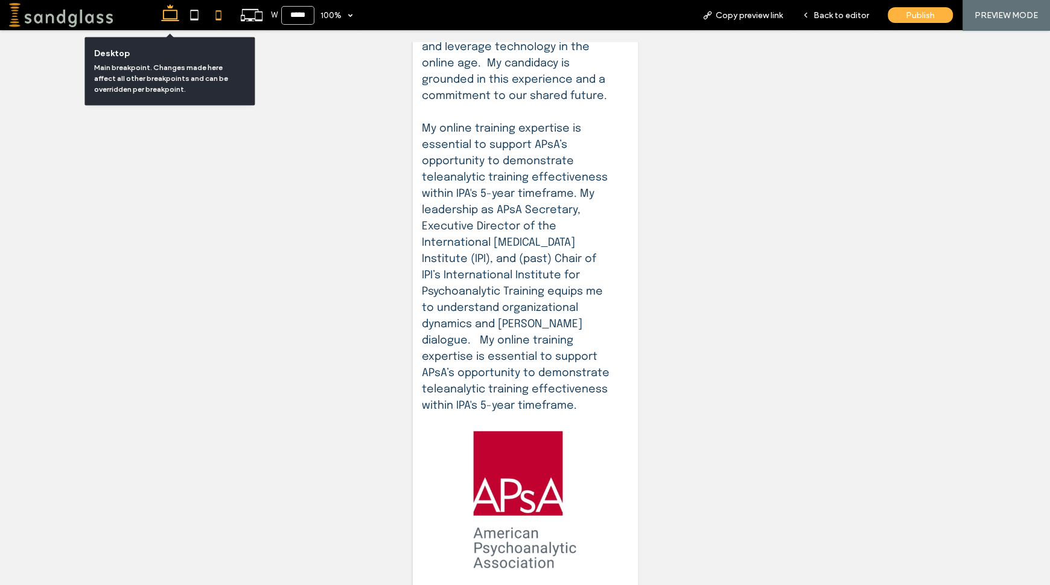
click at [173, 11] on icon at bounding box center [170, 15] width 24 height 24
type input "******"
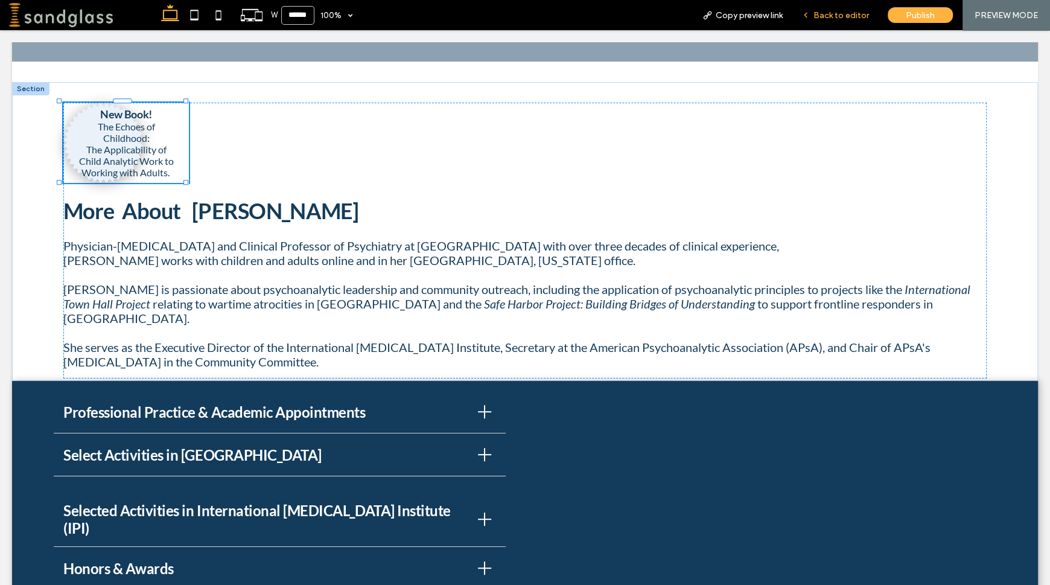
click at [824, 16] on span "Back to editor" at bounding box center [842, 15] width 56 height 10
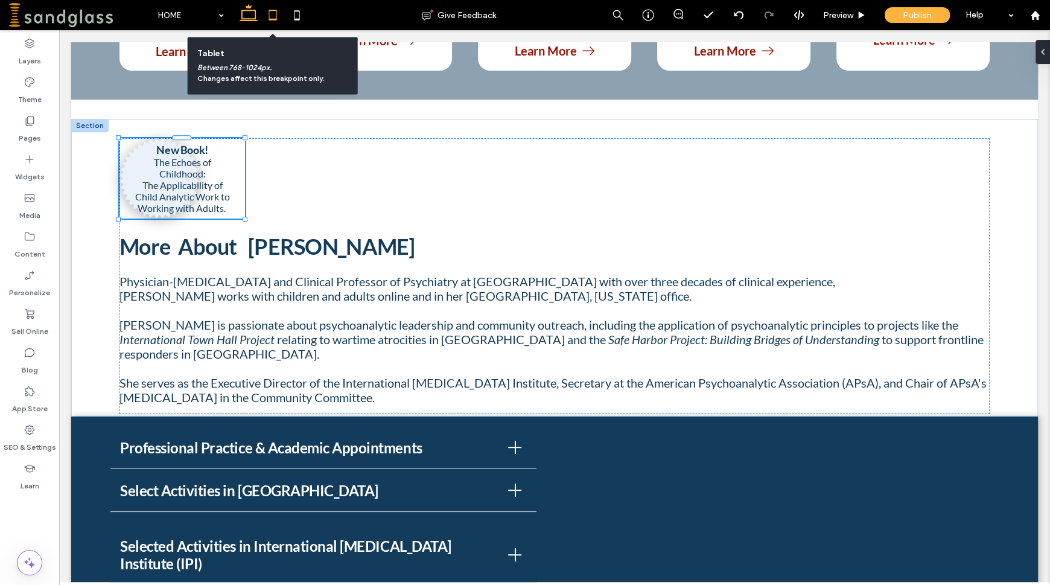
click at [272, 13] on icon at bounding box center [273, 15] width 24 height 24
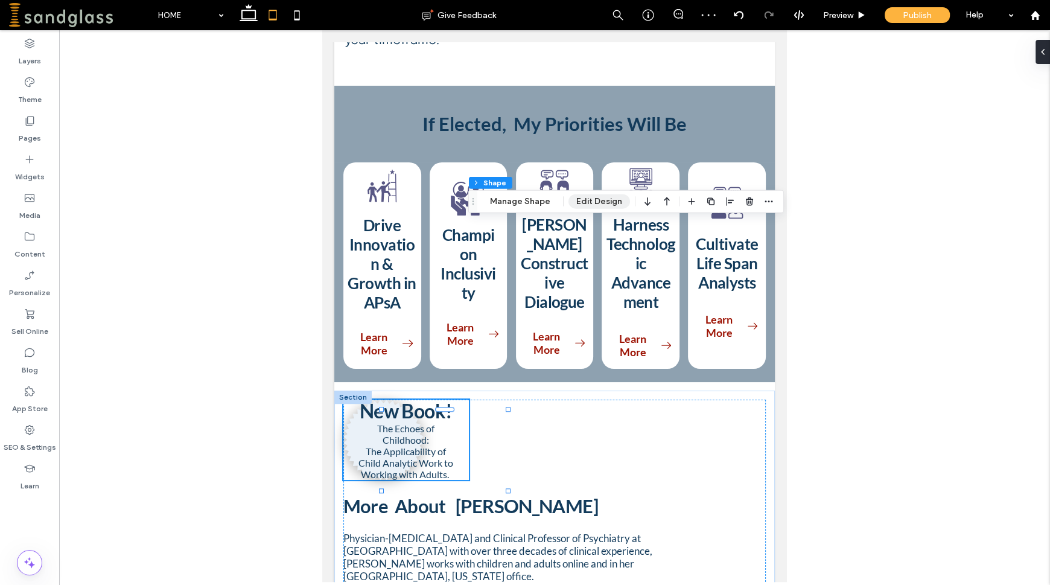
click at [598, 205] on button "Edit Design" at bounding box center [600, 201] width 62 height 14
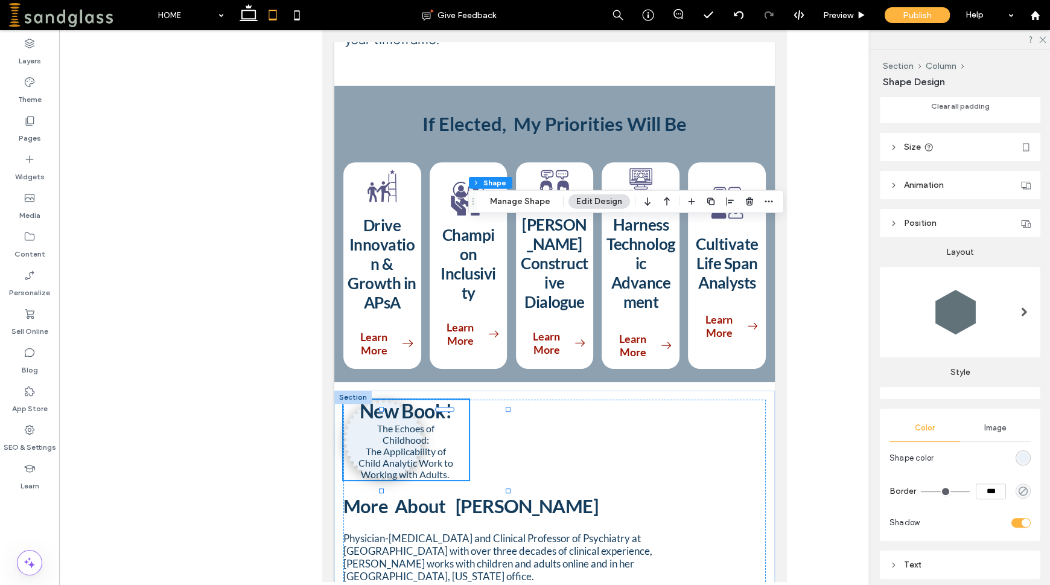
scroll to position [272, 0]
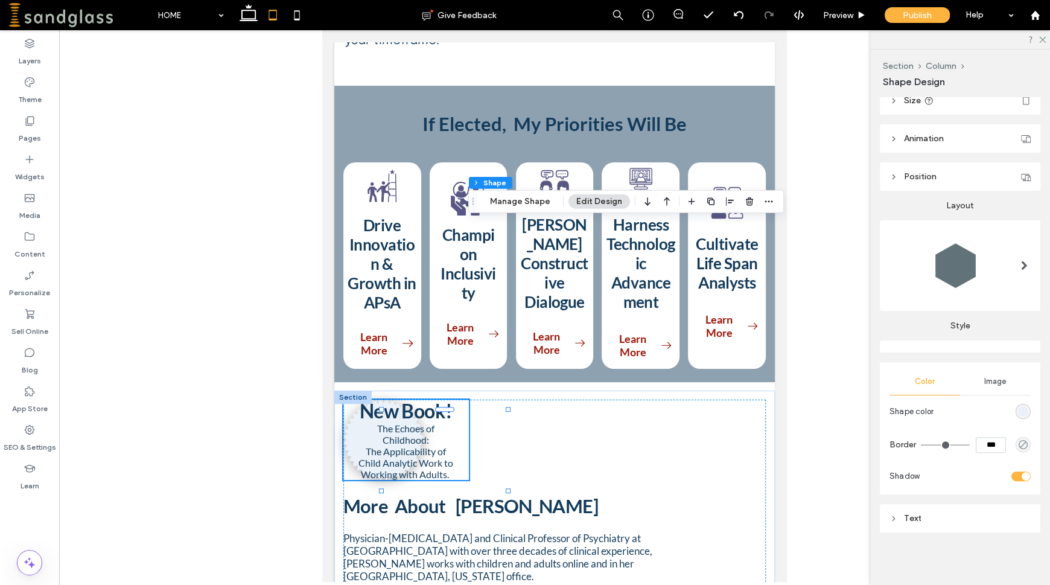
click at [948, 523] on div "Text" at bounding box center [960, 518] width 141 height 16
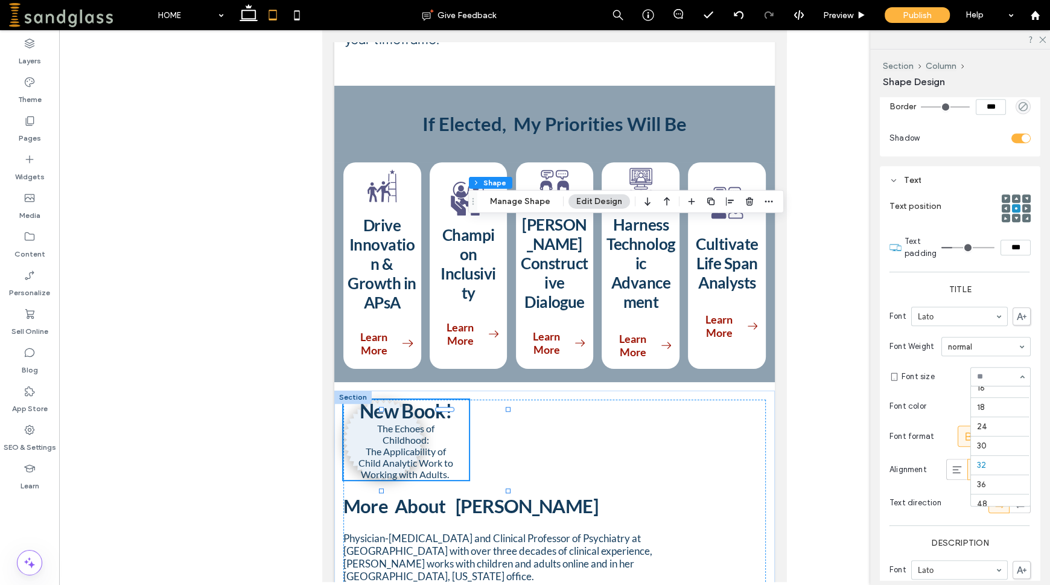
scroll to position [119, 0]
click at [1042, 40] on icon at bounding box center [1042, 39] width 8 height 8
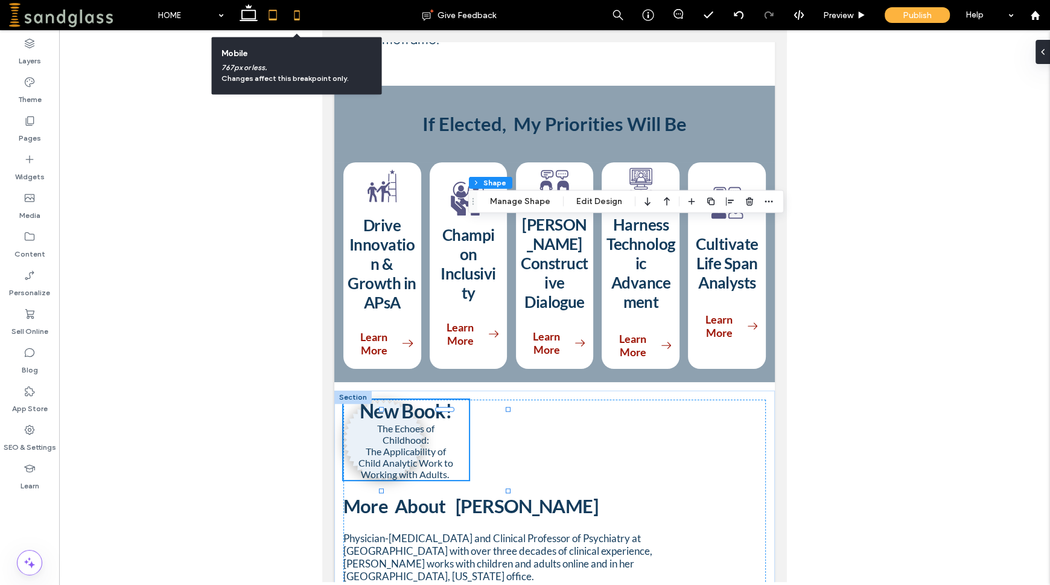
click at [301, 15] on icon at bounding box center [297, 15] width 24 height 24
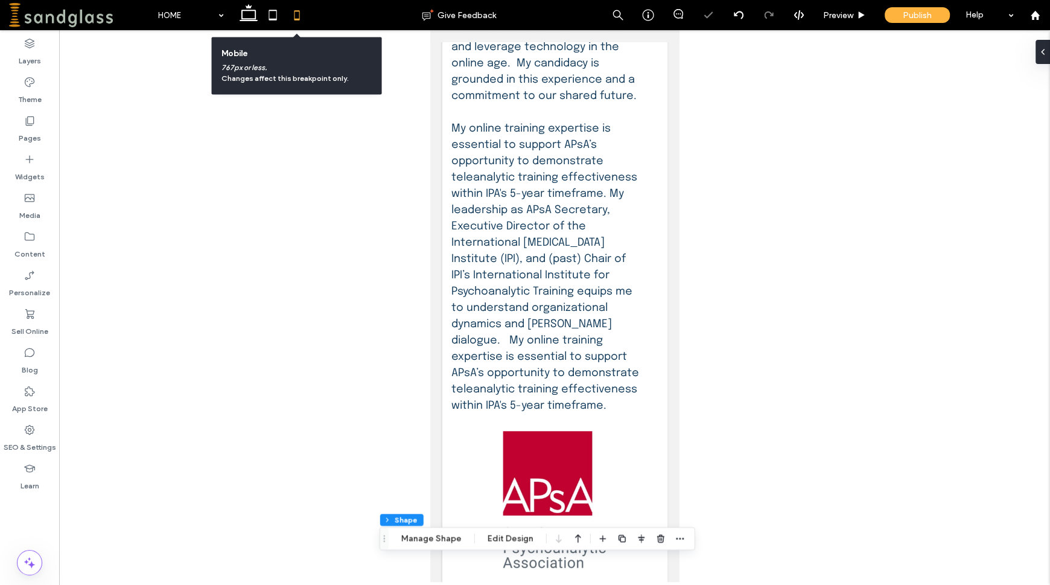
scroll to position [272, 0]
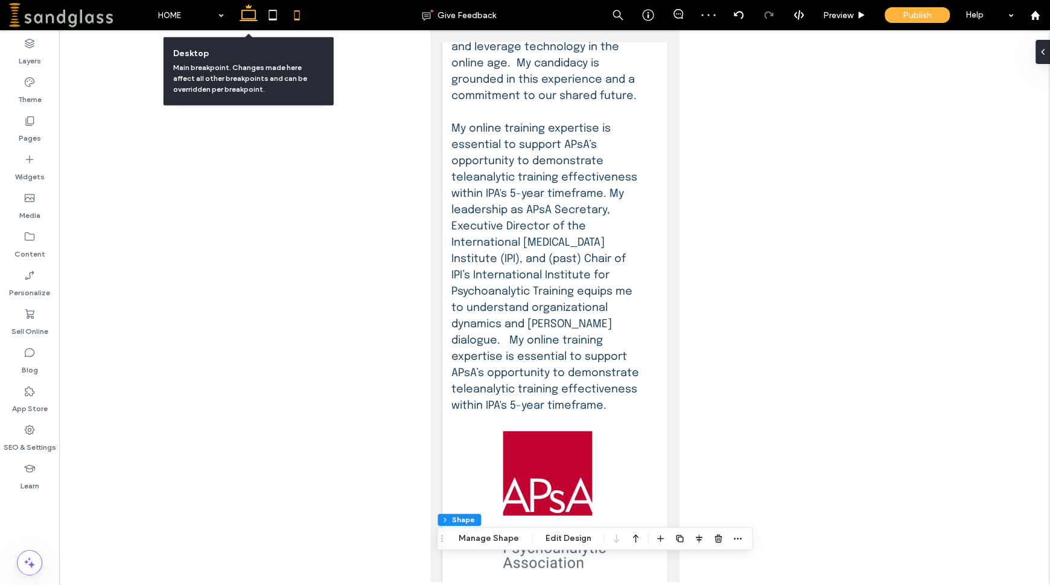
click at [252, 17] on icon at bounding box center [249, 15] width 24 height 24
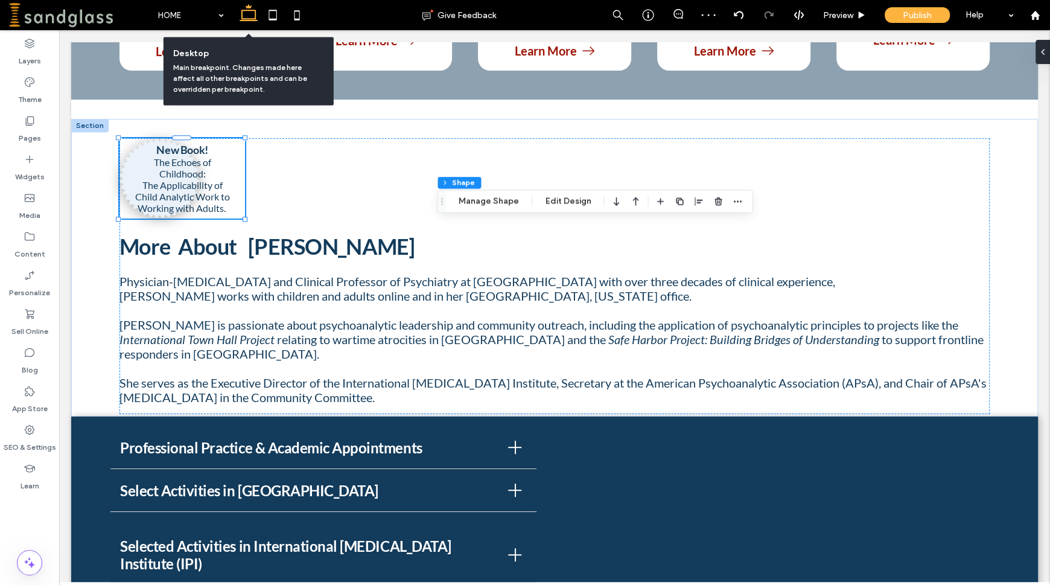
scroll to position [422, 0]
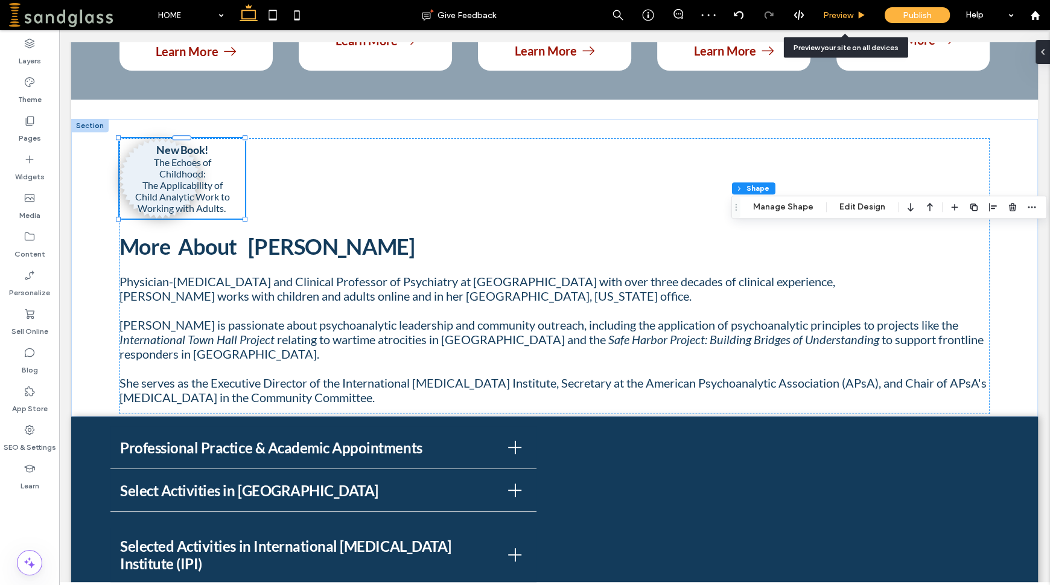
click at [843, 19] on span "Preview" at bounding box center [838, 15] width 30 height 10
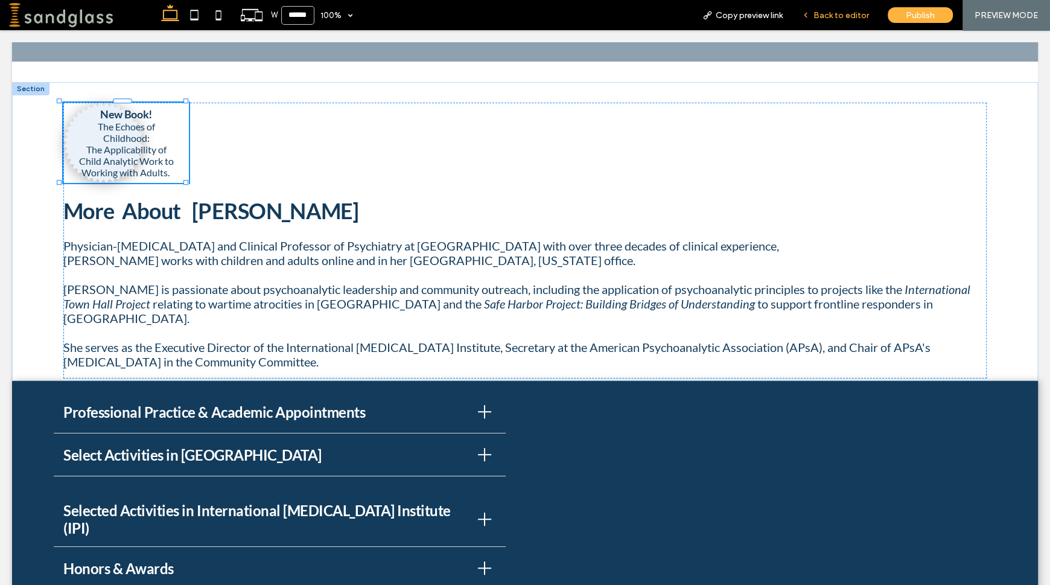
click at [827, 11] on span "Back to editor" at bounding box center [842, 15] width 56 height 10
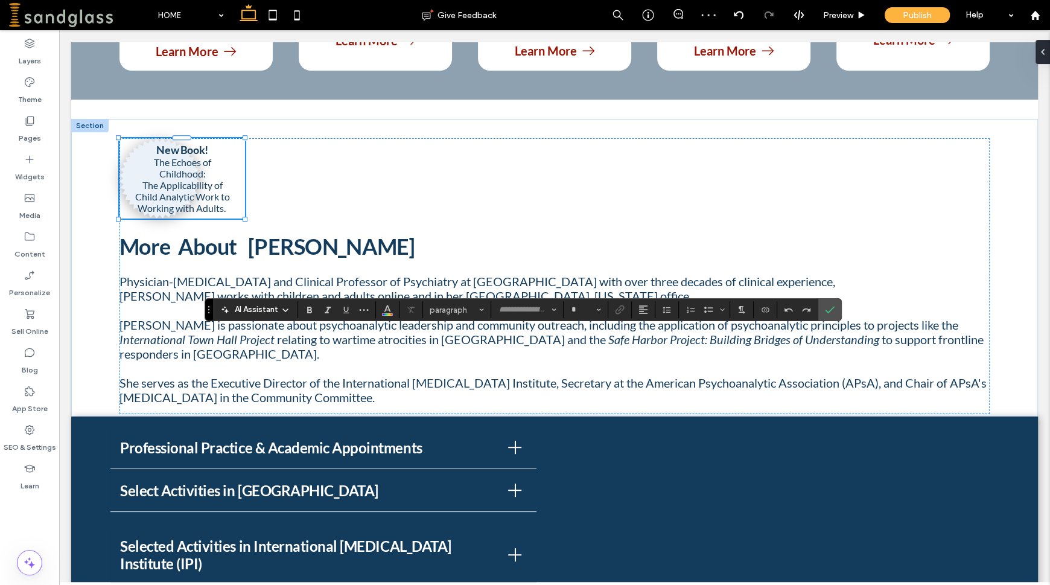
type input "****"
type input "**"
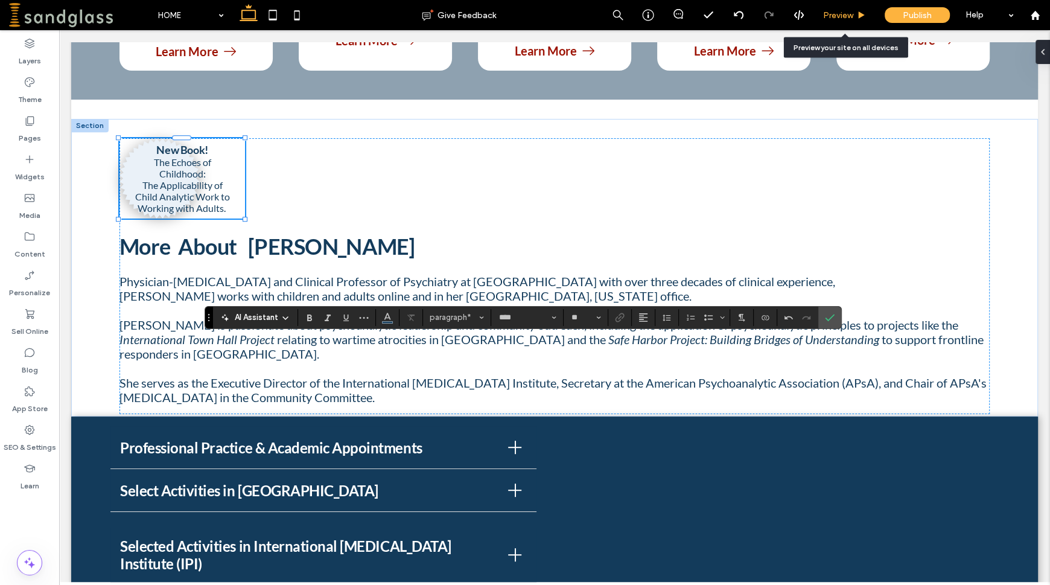
click at [844, 18] on span "Preview" at bounding box center [838, 15] width 30 height 10
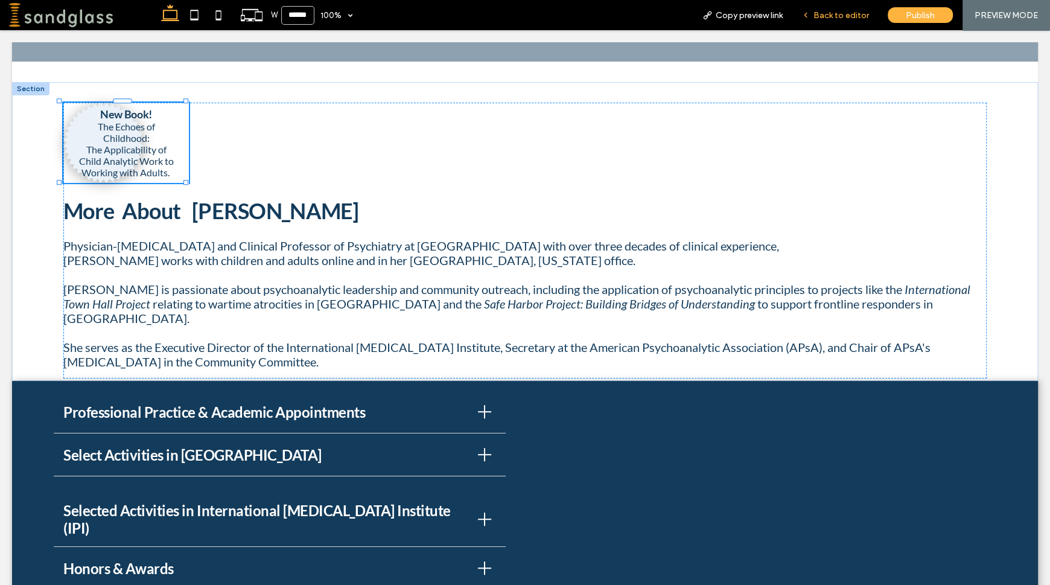
click at [843, 18] on span "Back to editor" at bounding box center [842, 15] width 56 height 10
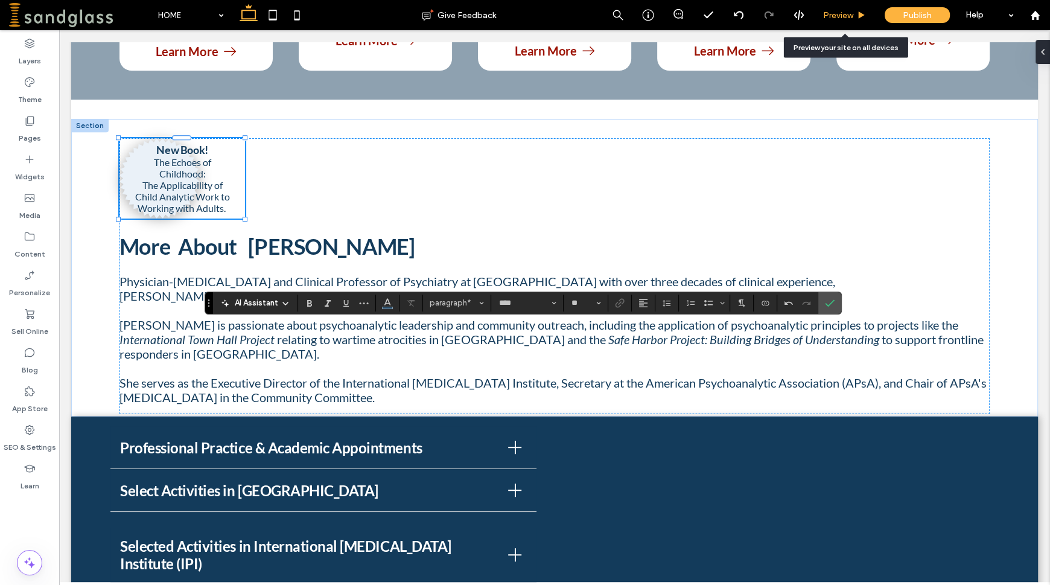
click at [835, 22] on div "Preview" at bounding box center [845, 15] width 62 height 30
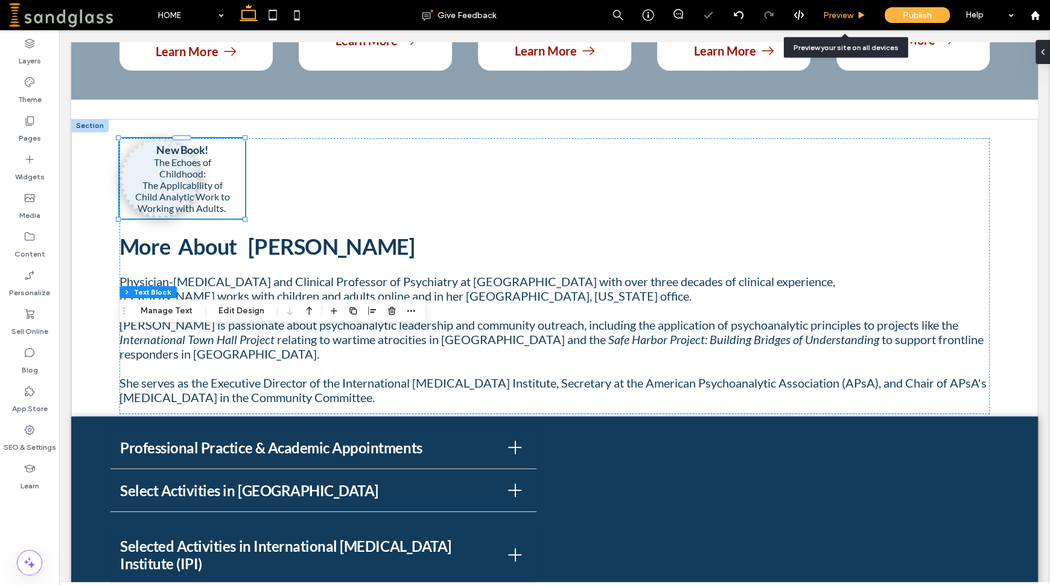
click at [840, 14] on span "Preview" at bounding box center [838, 15] width 30 height 10
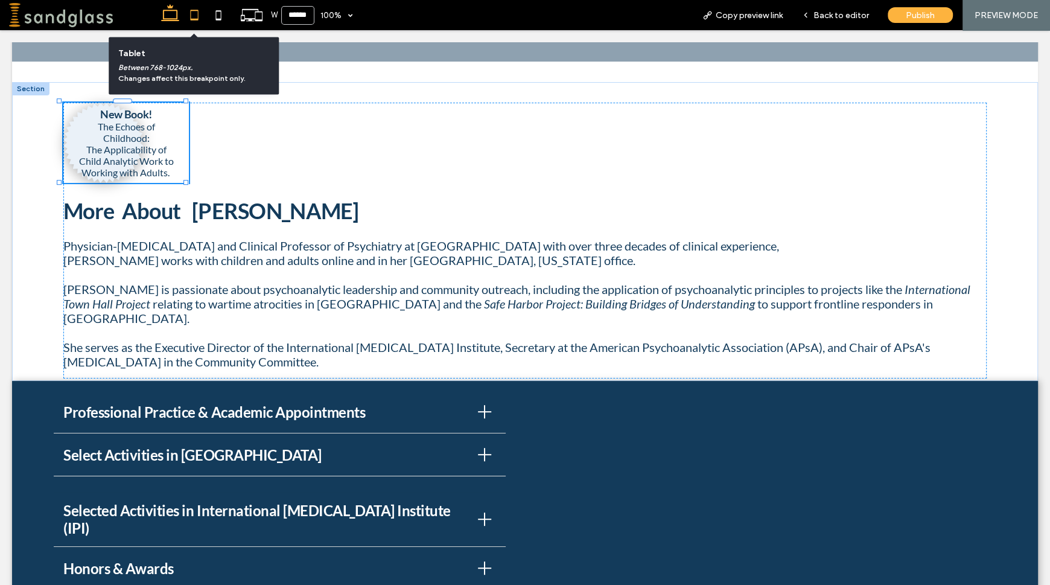
click at [192, 14] on icon at bounding box center [194, 15] width 24 height 24
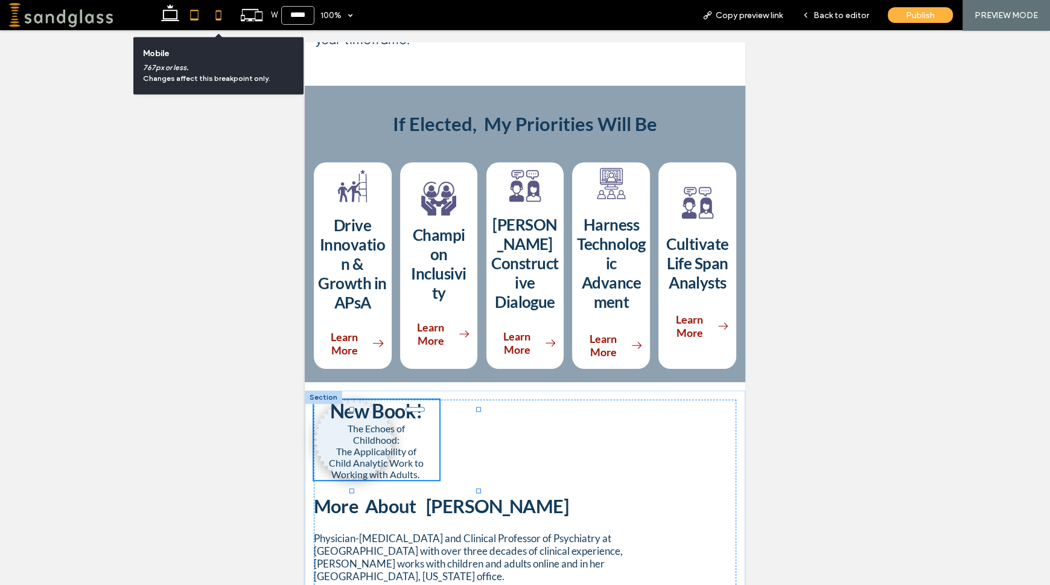
click at [218, 18] on icon at bounding box center [218, 15] width 24 height 24
type input "*****"
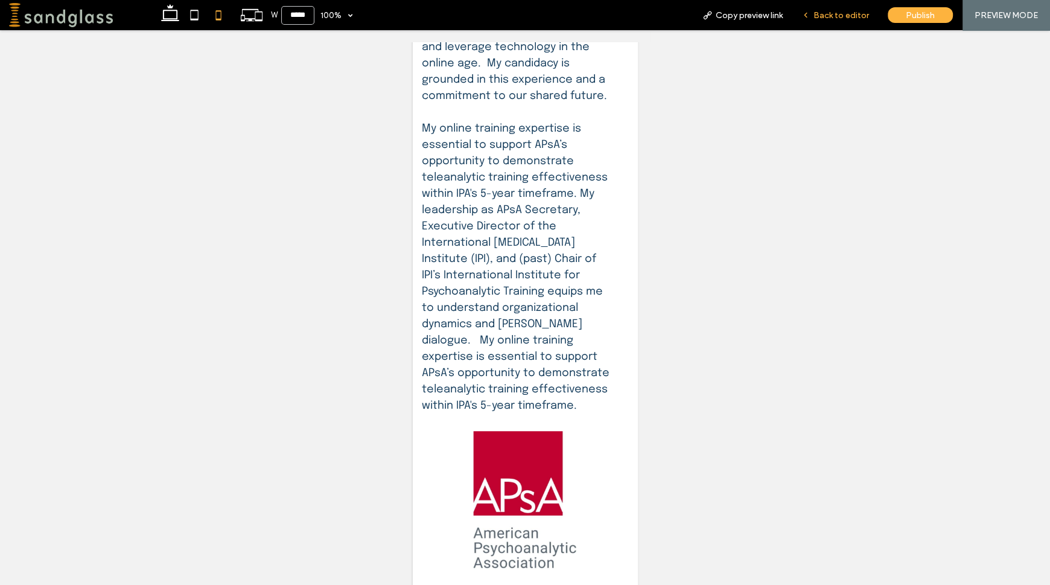
click at [857, 18] on span "Back to editor" at bounding box center [842, 15] width 56 height 10
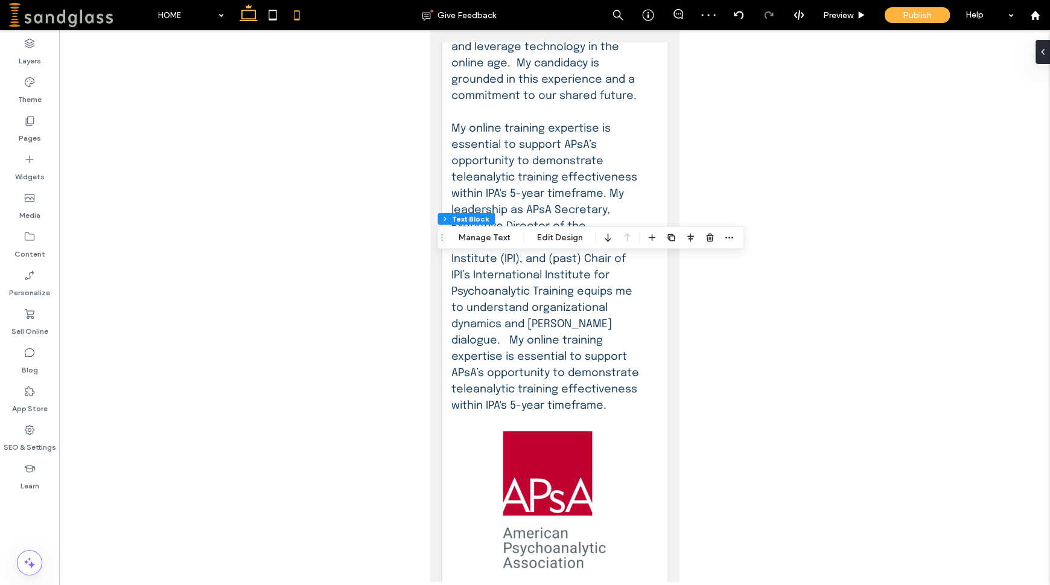
click at [250, 19] on use at bounding box center [249, 12] width 18 height 17
type input "**"
type input "****"
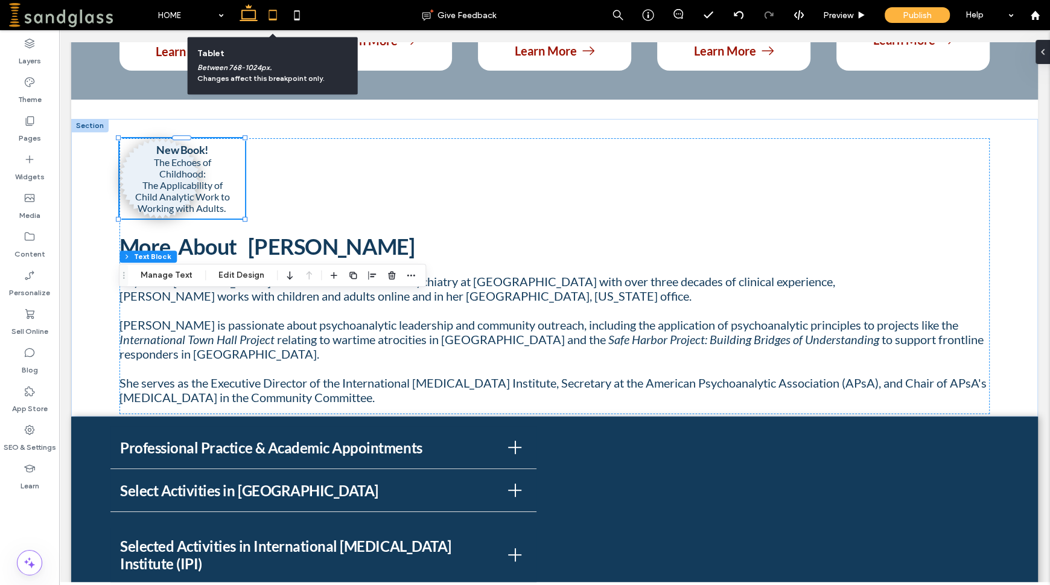
click at [273, 18] on icon at bounding box center [273, 15] width 24 height 24
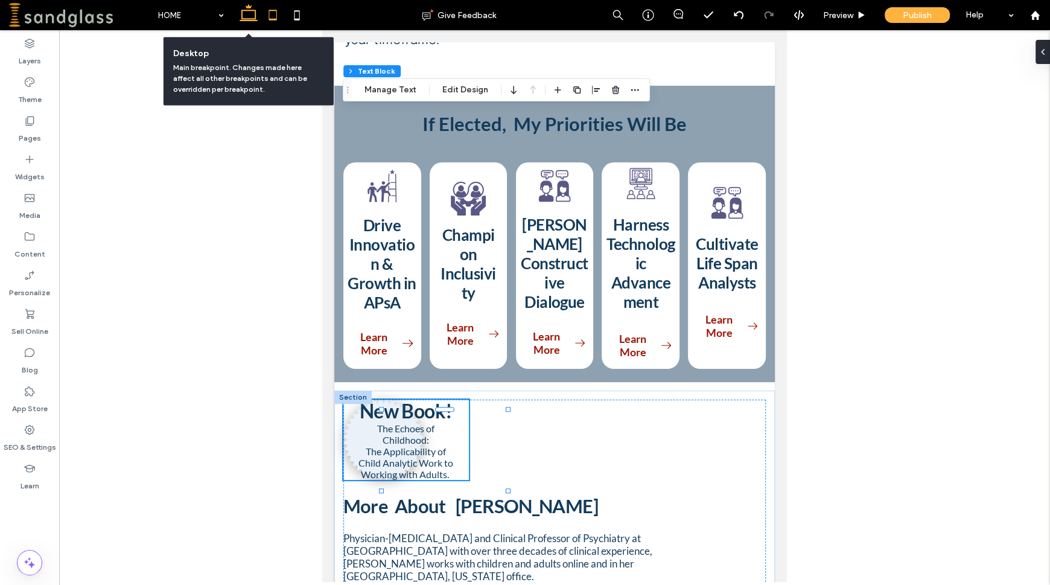
click at [239, 15] on icon at bounding box center [249, 15] width 24 height 24
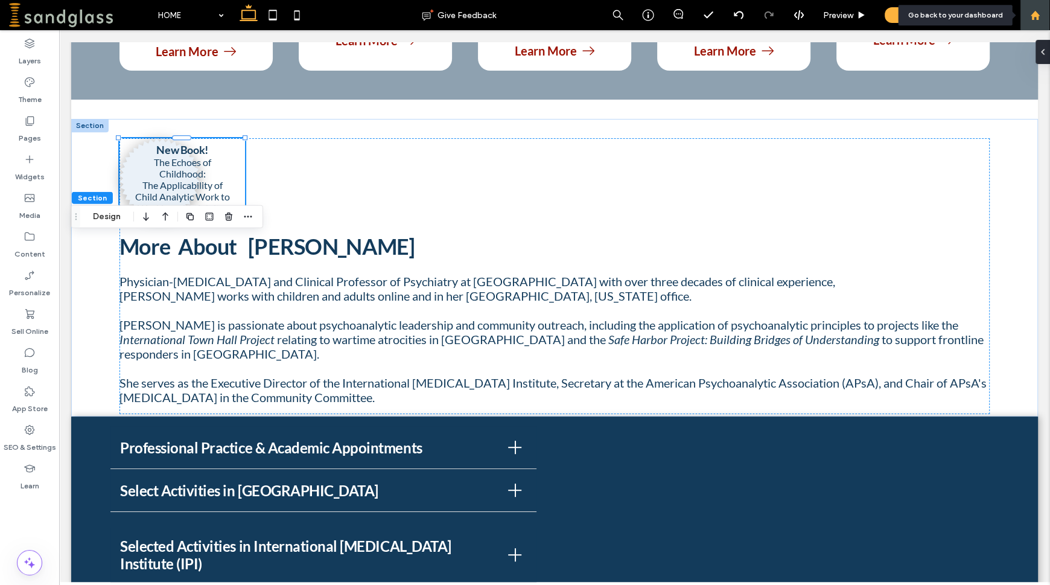
click at [1036, 15] on use at bounding box center [1034, 14] width 9 height 9
